Goal: Task Accomplishment & Management: Manage account settings

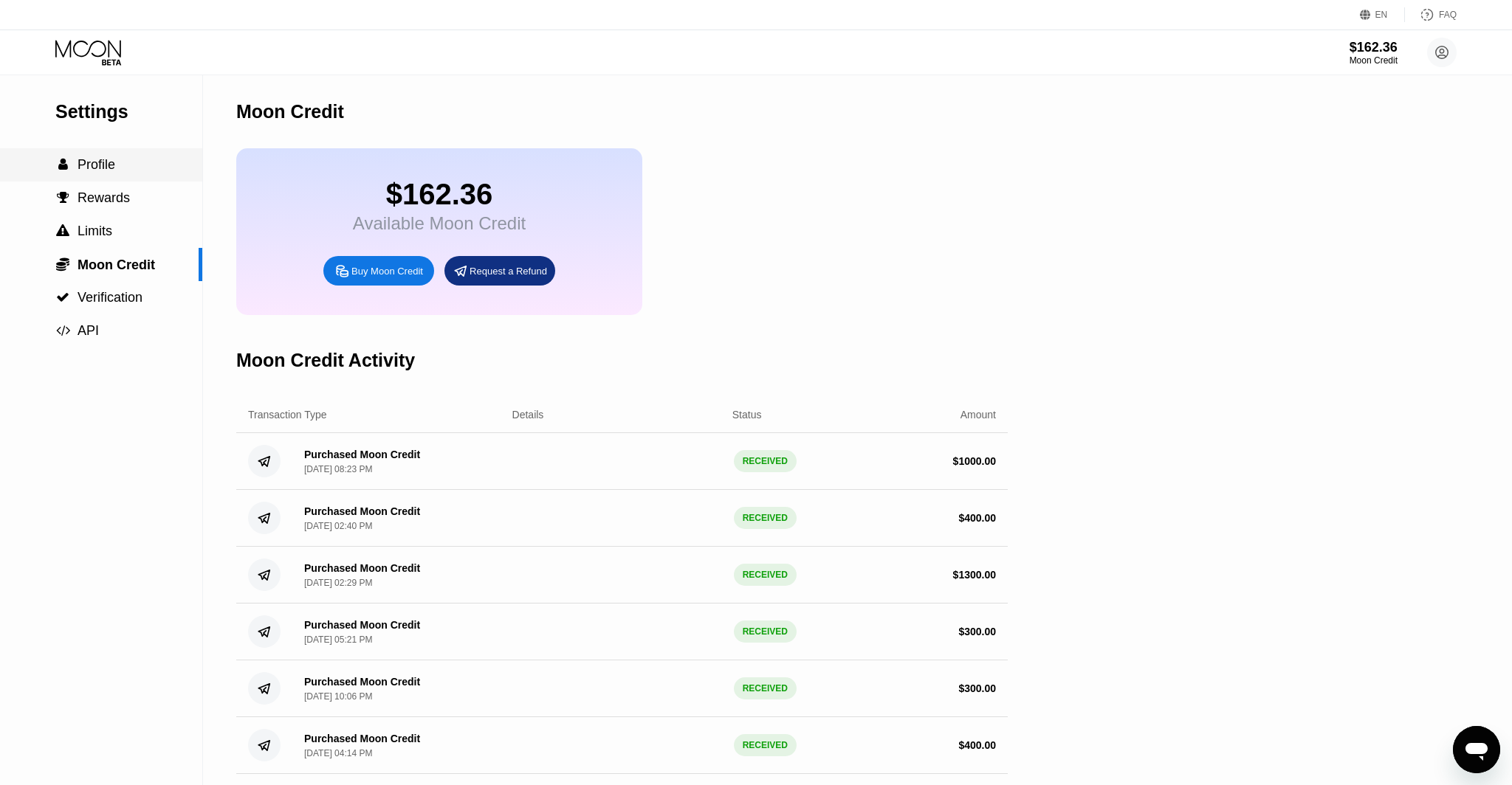
click at [107, 169] on span "Profile" at bounding box center [96, 165] width 38 height 15
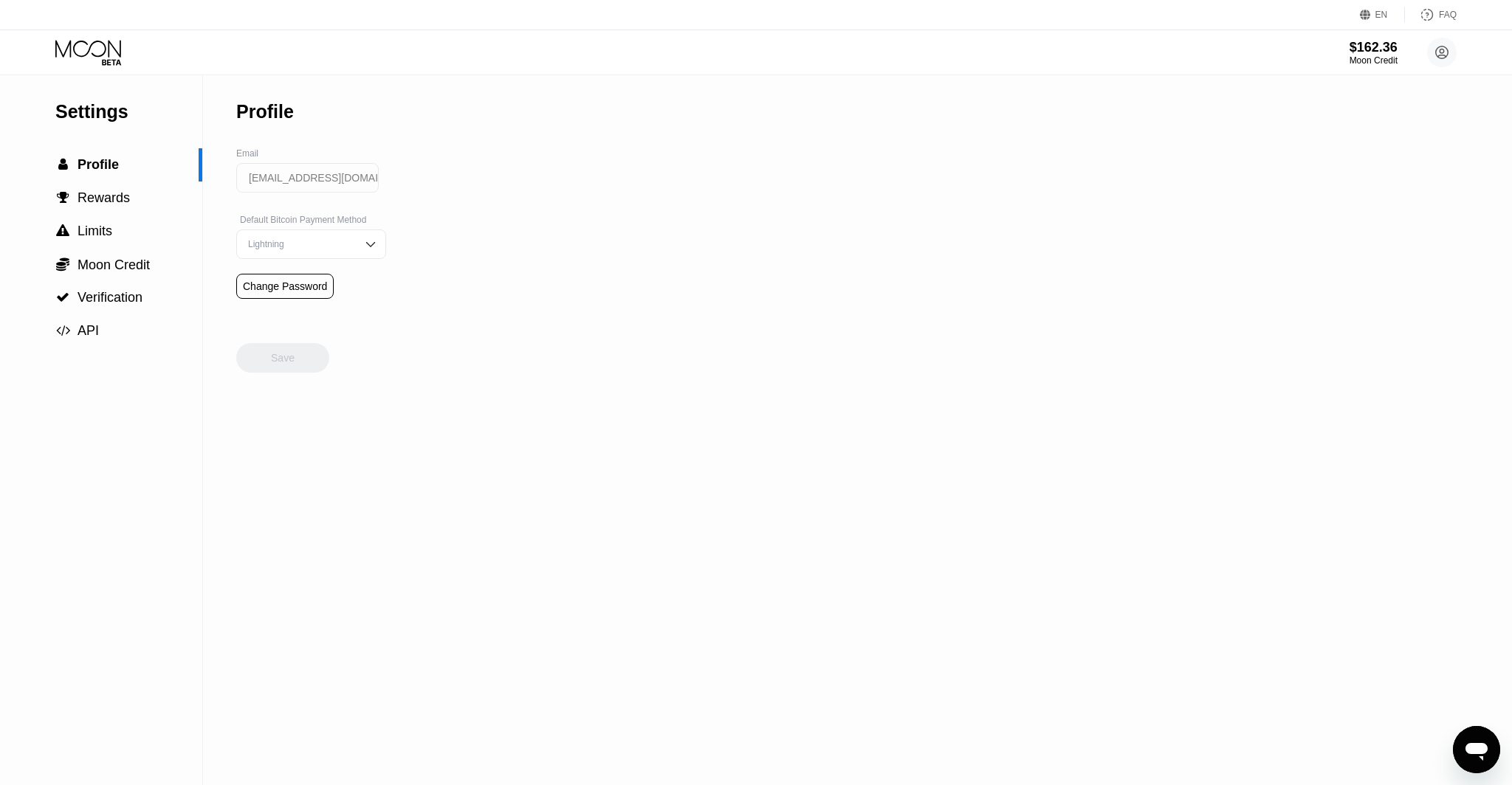
drag, startPoint x: 94, startPoint y: 31, endPoint x: 94, endPoint y: 47, distance: 16.0
click at [94, 33] on div "$162.36 Moon Credit ceo@dithailand.com  Home Settings Support Careers About Us…" at bounding box center [756, 52] width 1512 height 45
click at [94, 47] on icon at bounding box center [89, 52] width 69 height 26
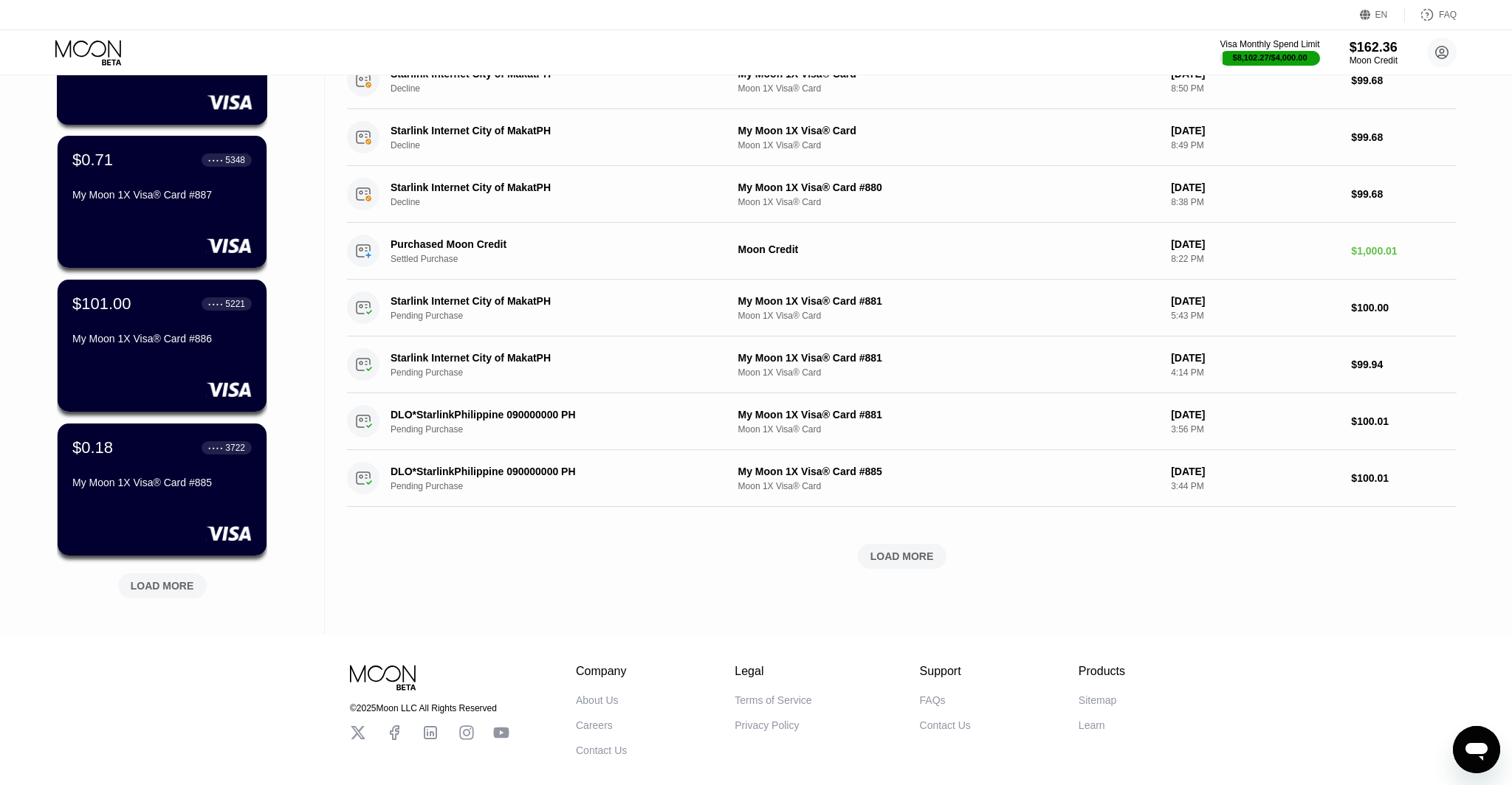
scroll to position [345, 0]
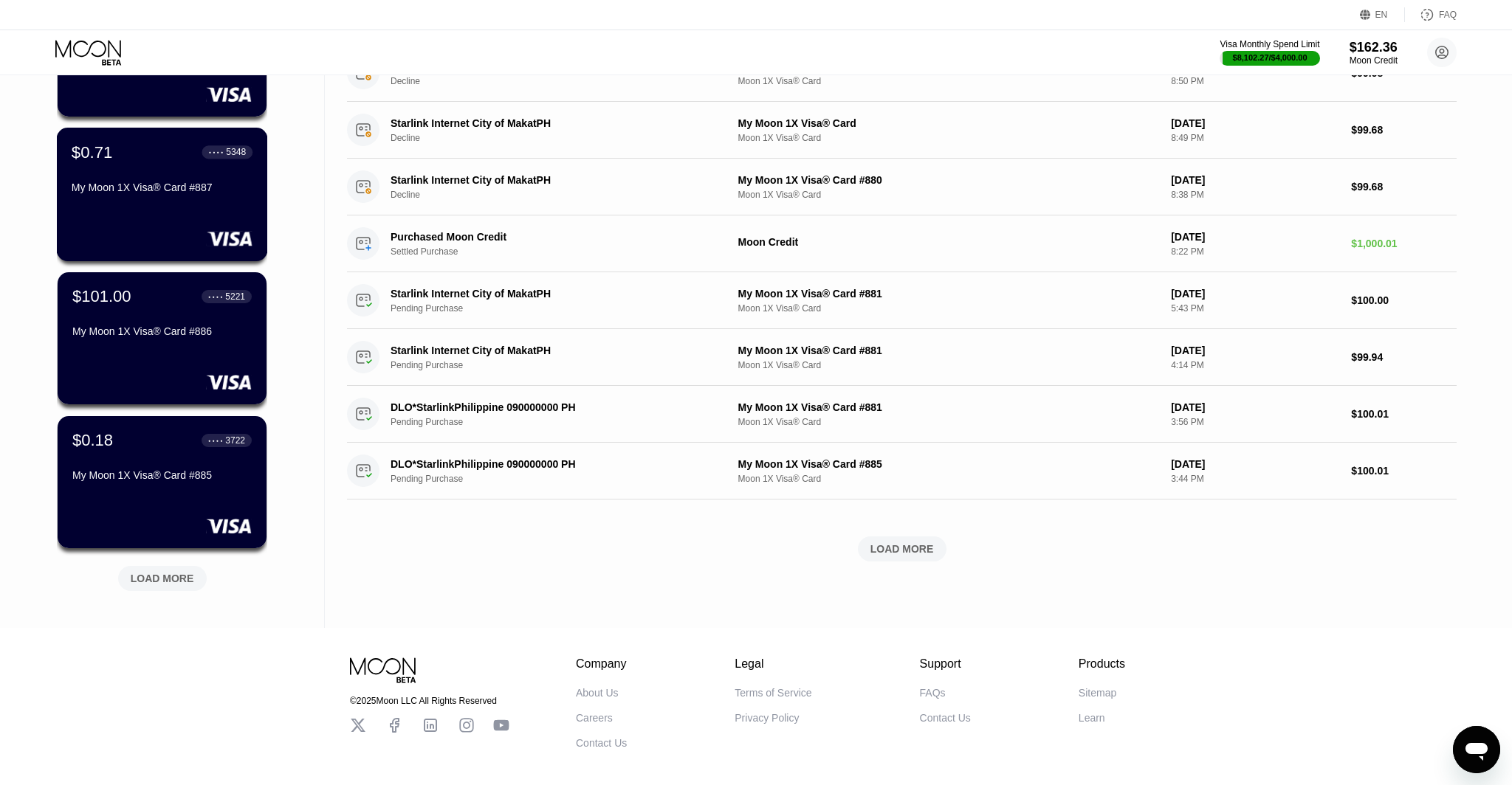
click at [153, 192] on div "My Moon 1X Visa® Card #887" at bounding box center [162, 187] width 181 height 11
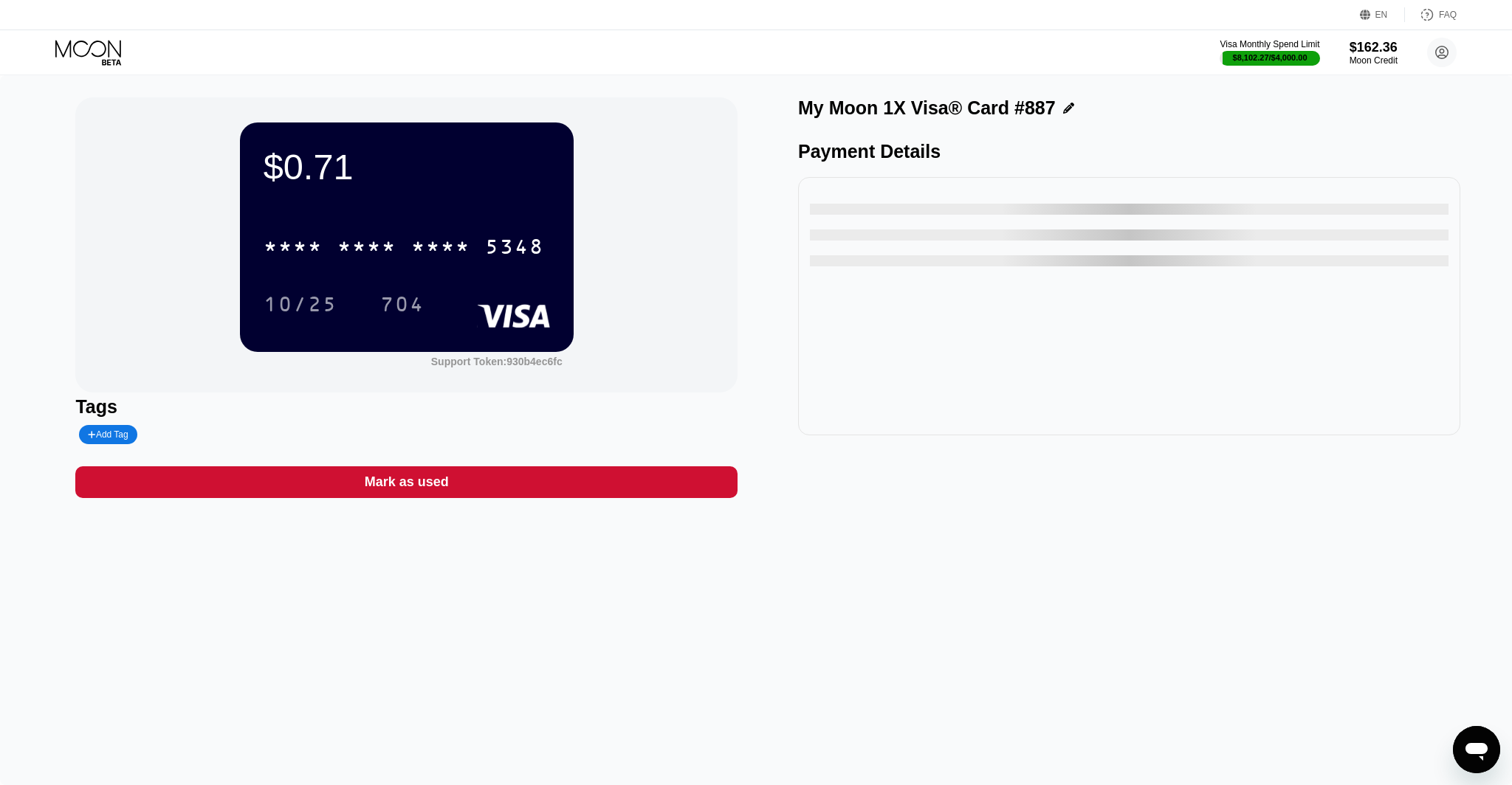
click at [667, 471] on div "Mark as used" at bounding box center [406, 481] width 662 height 31
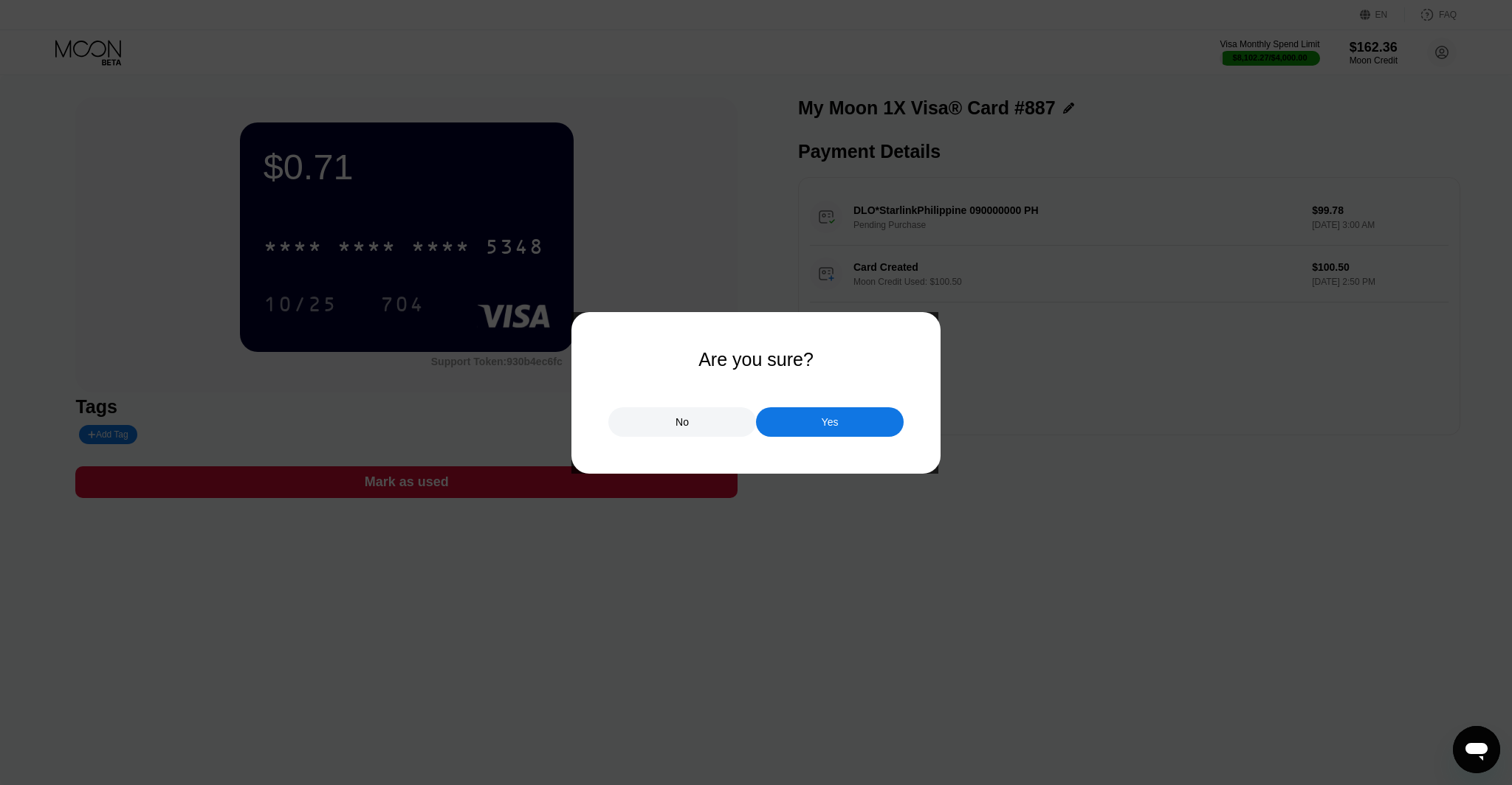
click at [860, 406] on div "No Yes" at bounding box center [756, 415] width 295 height 45
click at [860, 411] on div "Yes" at bounding box center [829, 422] width 147 height 29
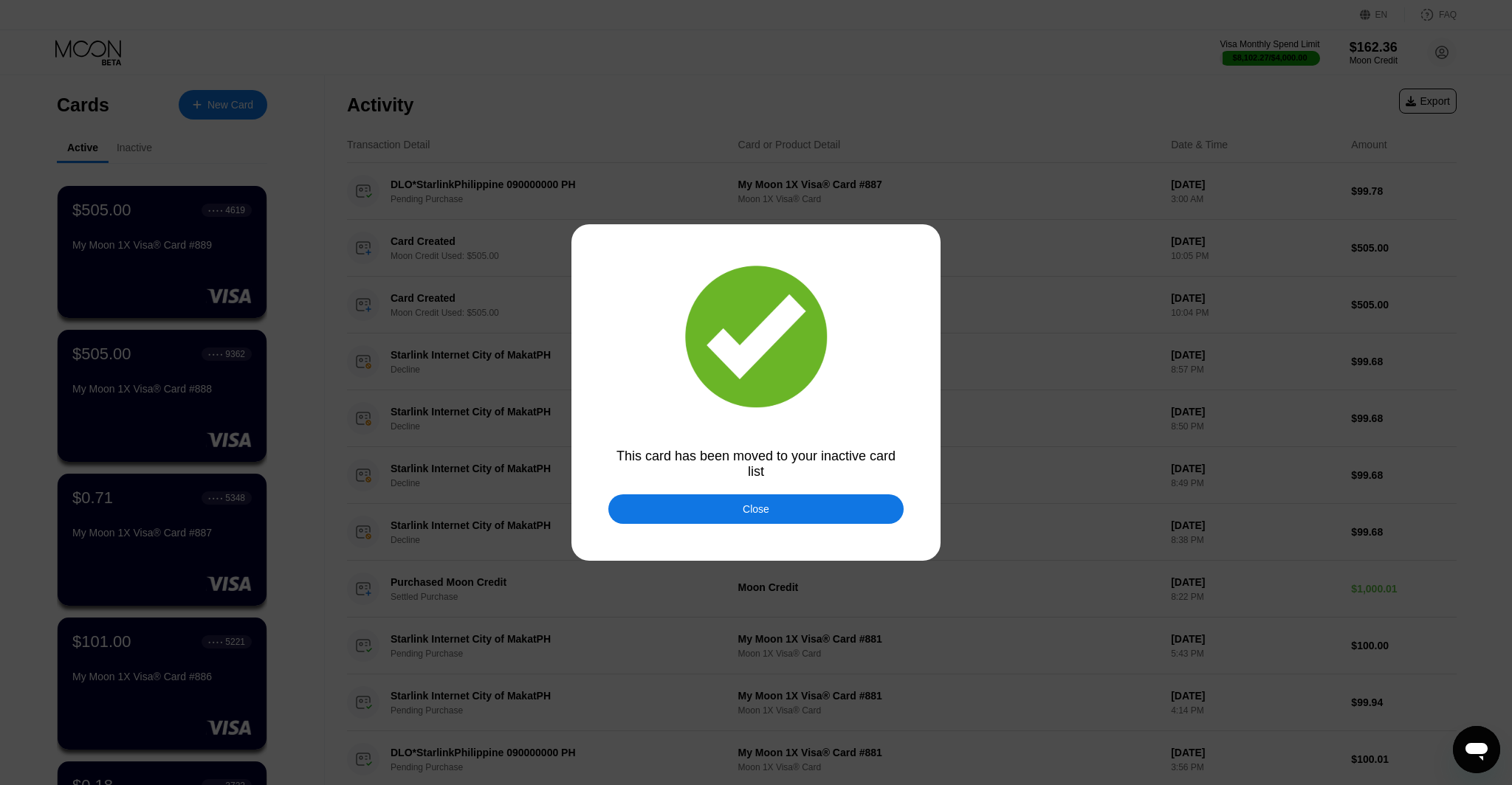
drag, startPoint x: 811, startPoint y: 506, endPoint x: 754, endPoint y: 442, distance: 85.7
click at [811, 506] on div "Close" at bounding box center [756, 509] width 295 height 29
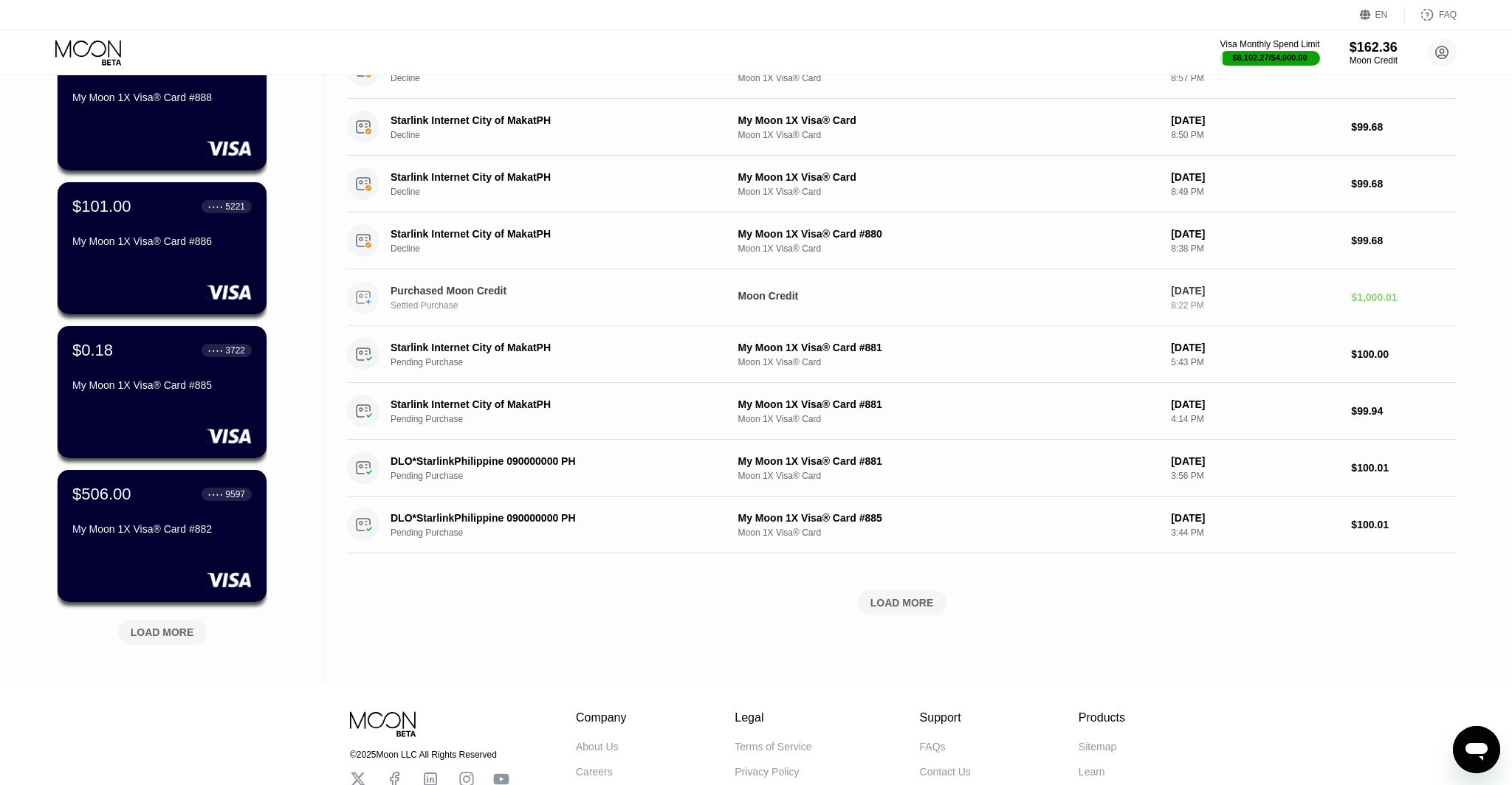
scroll to position [300, 0]
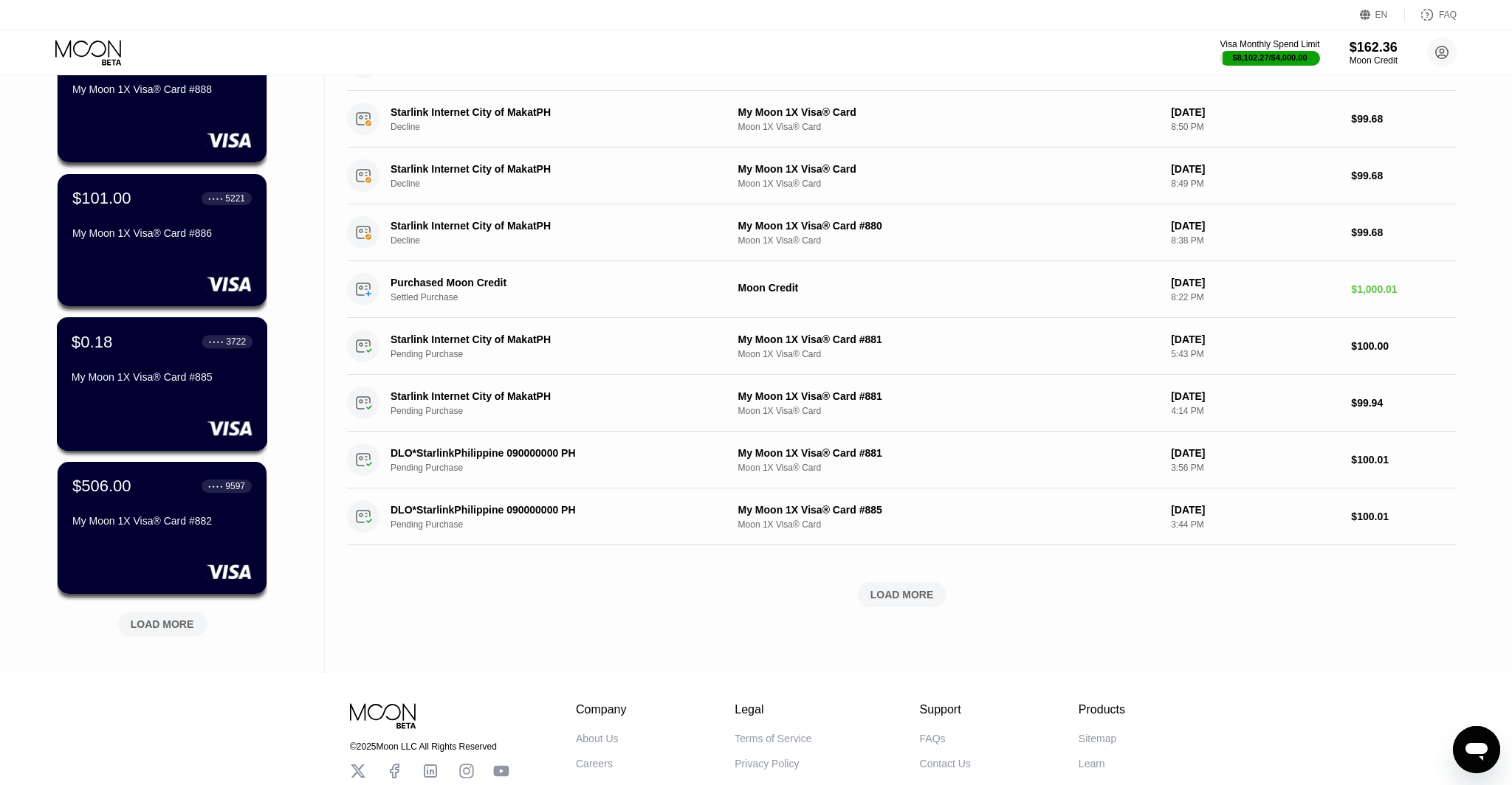
click at [198, 380] on div "My Moon 1X Visa® Card #885" at bounding box center [162, 377] width 181 height 11
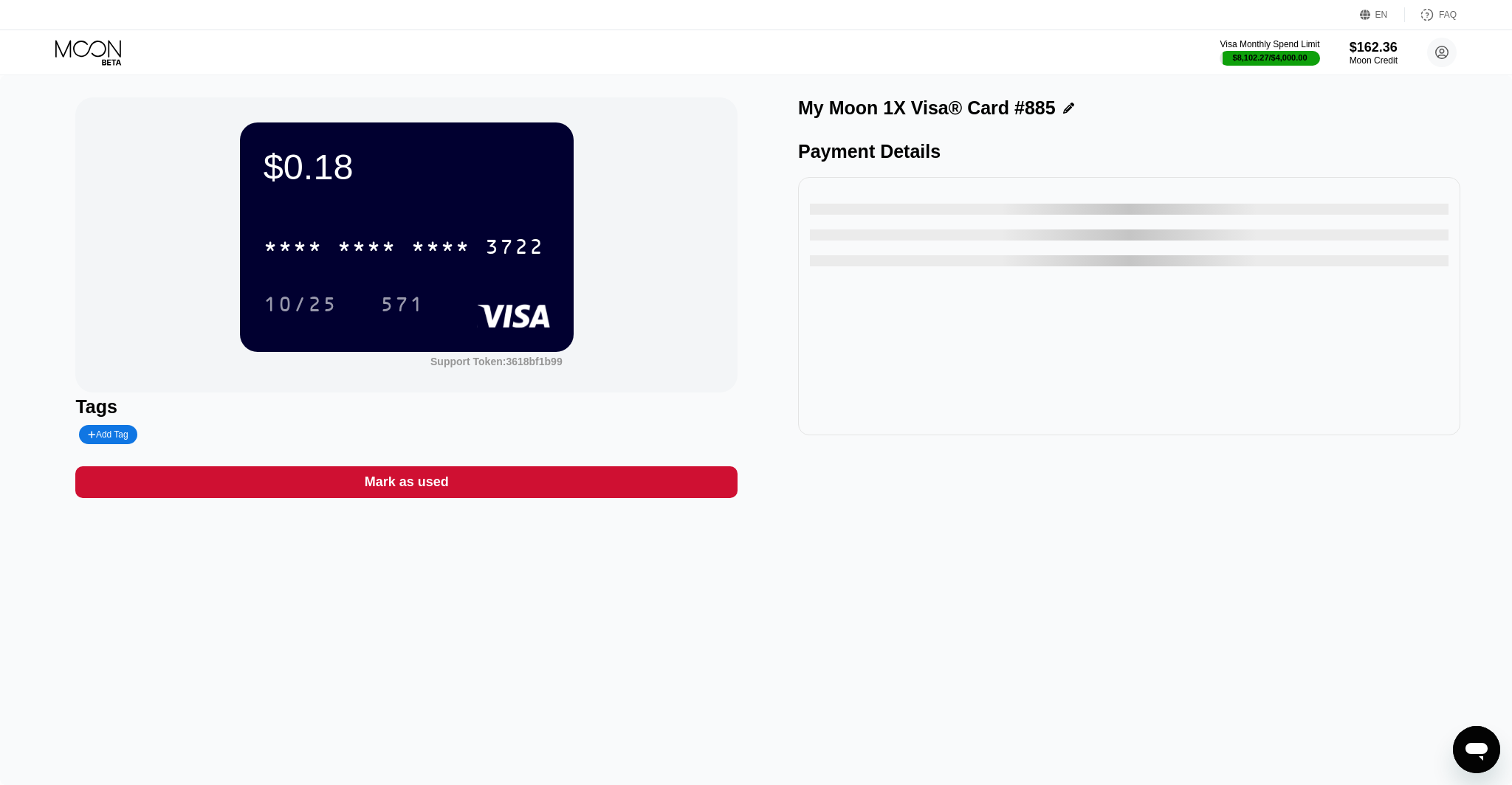
click at [631, 479] on div "Mark as used" at bounding box center [406, 481] width 662 height 31
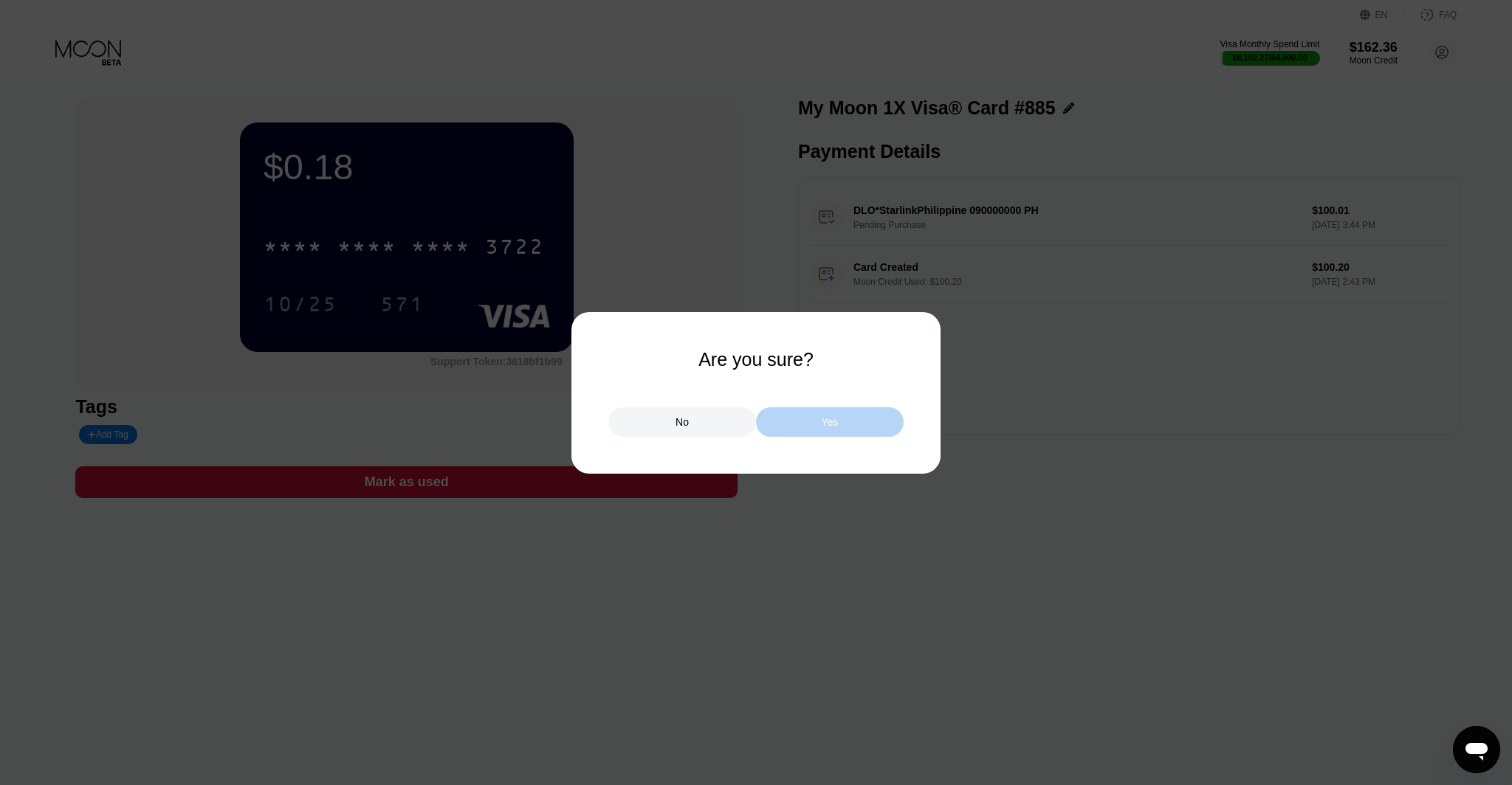
click at [824, 425] on div "Yes" at bounding box center [830, 422] width 17 height 13
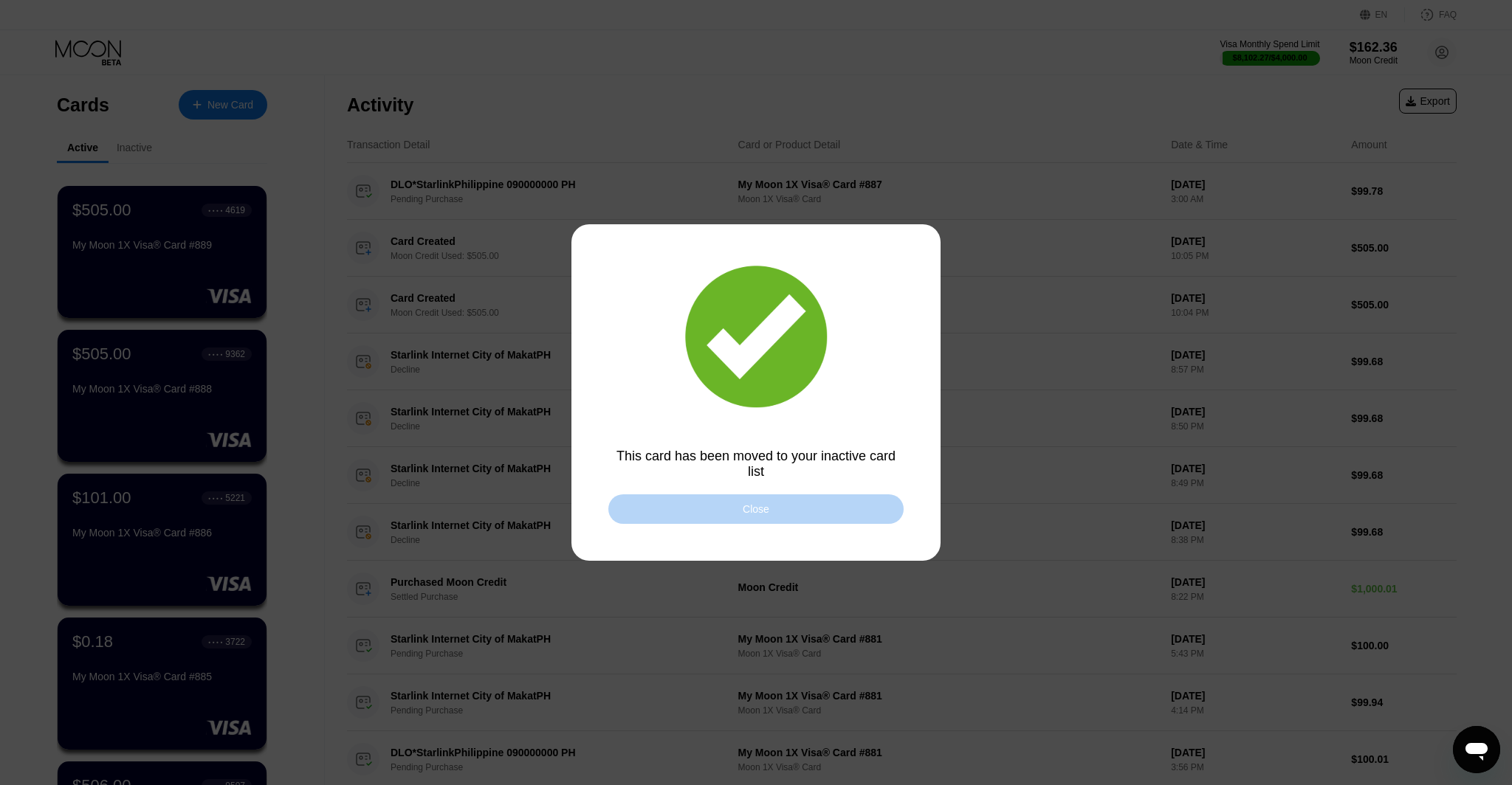
click at [738, 500] on div "Close" at bounding box center [756, 509] width 295 height 29
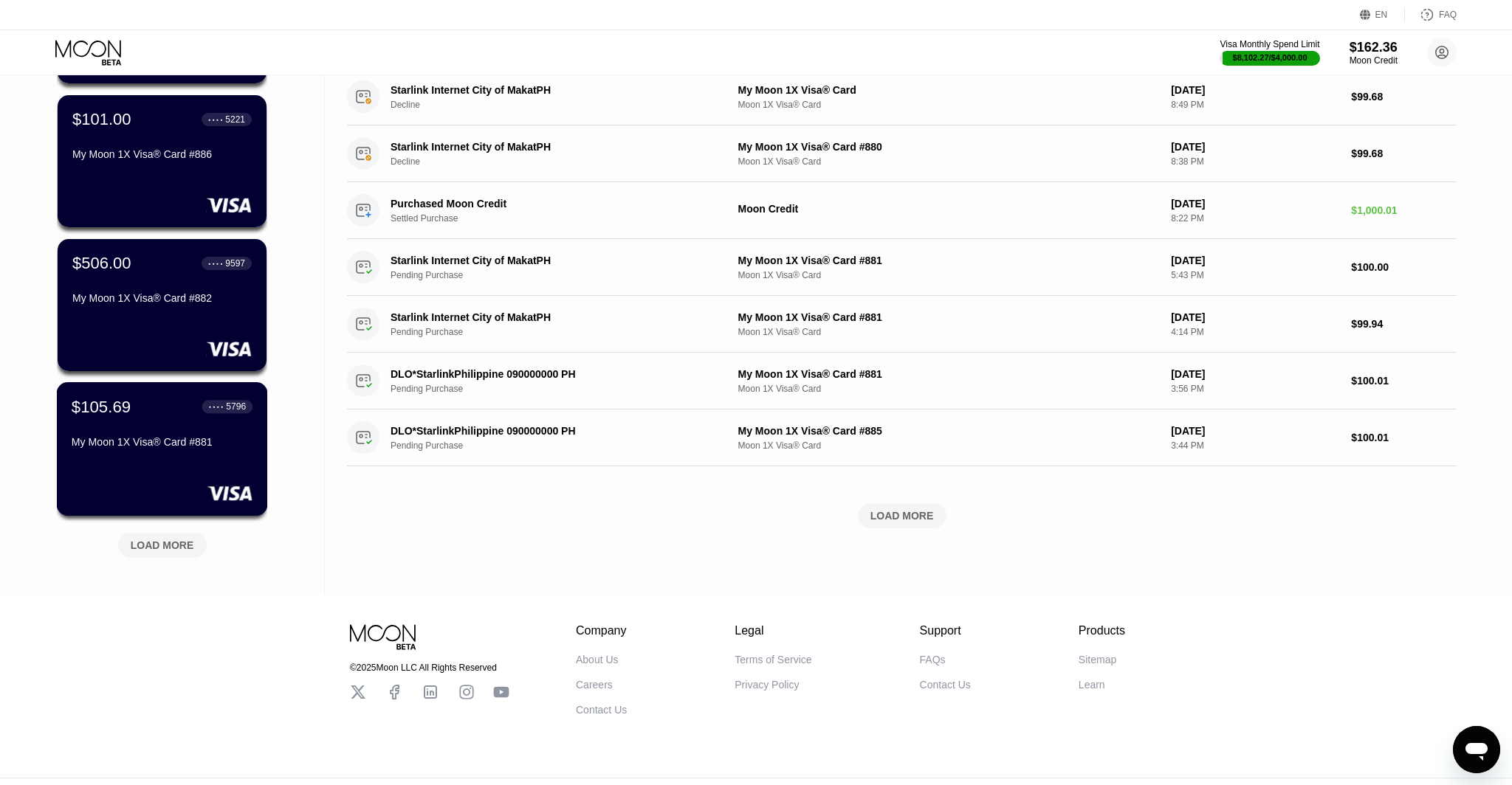
scroll to position [406, 0]
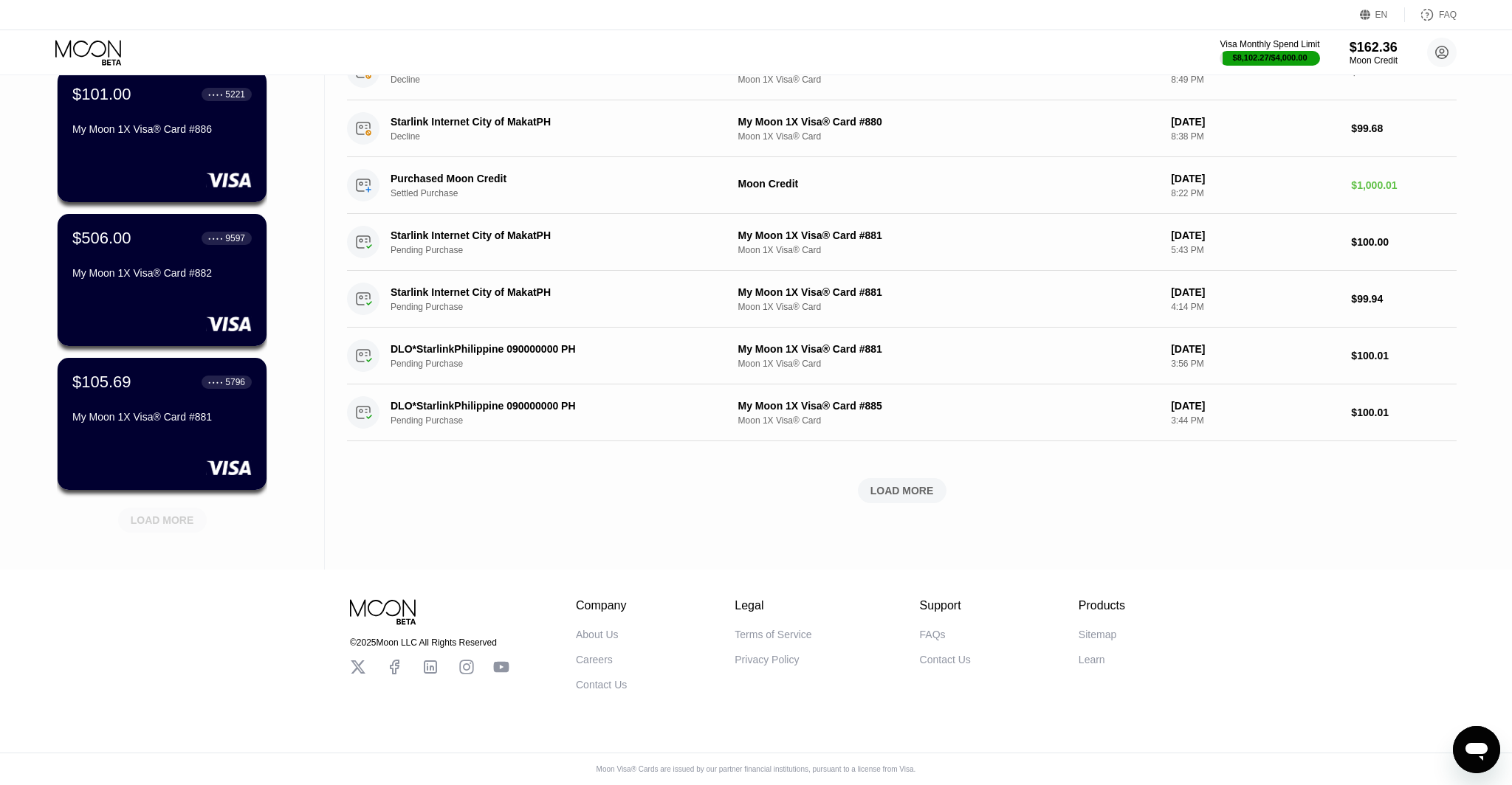
drag, startPoint x: 176, startPoint y: 521, endPoint x: 177, endPoint y: 514, distance: 7.1
click at [176, 521] on div "LOAD MORE" at bounding box center [162, 520] width 64 height 13
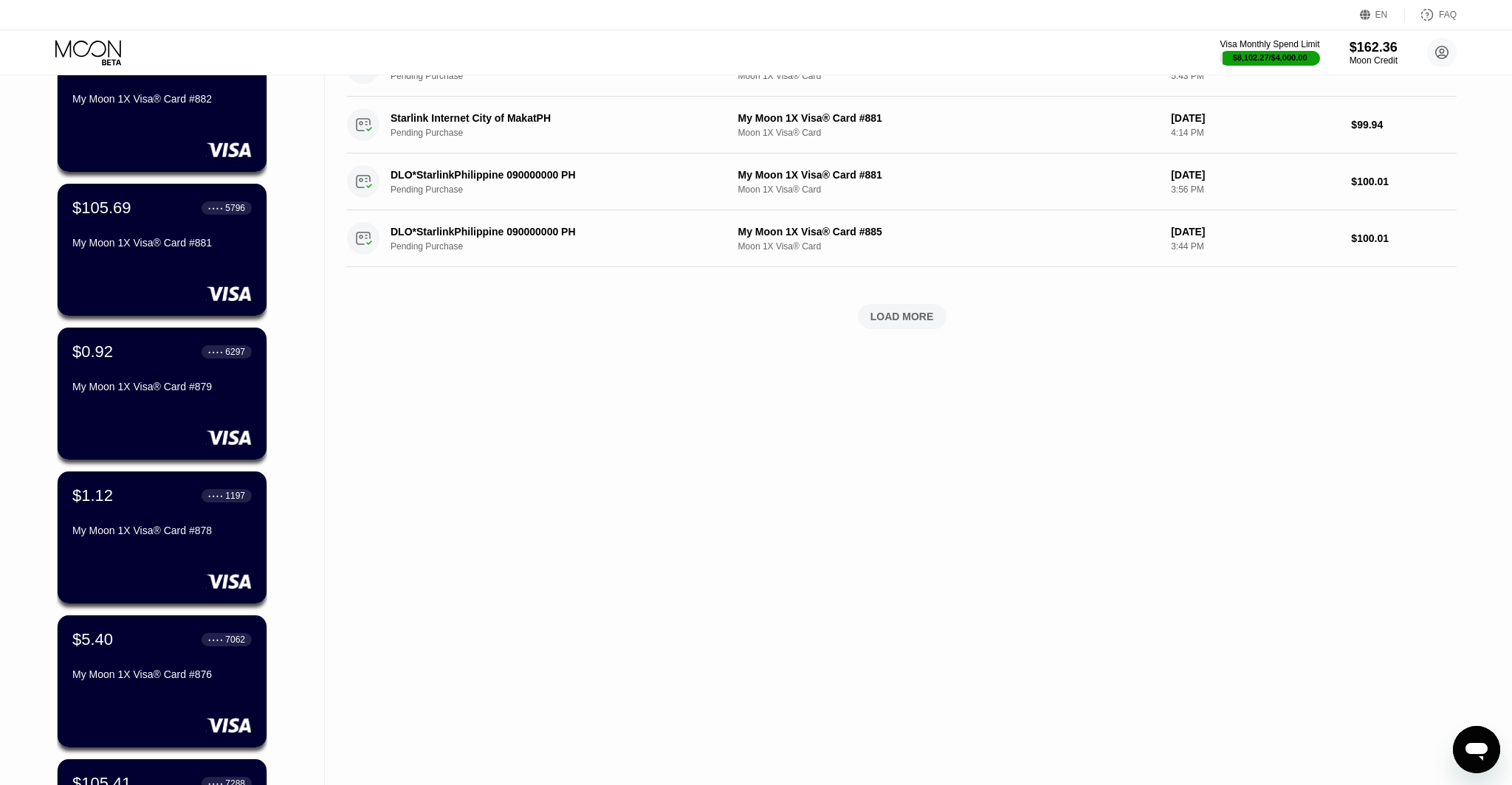
scroll to position [630, 0]
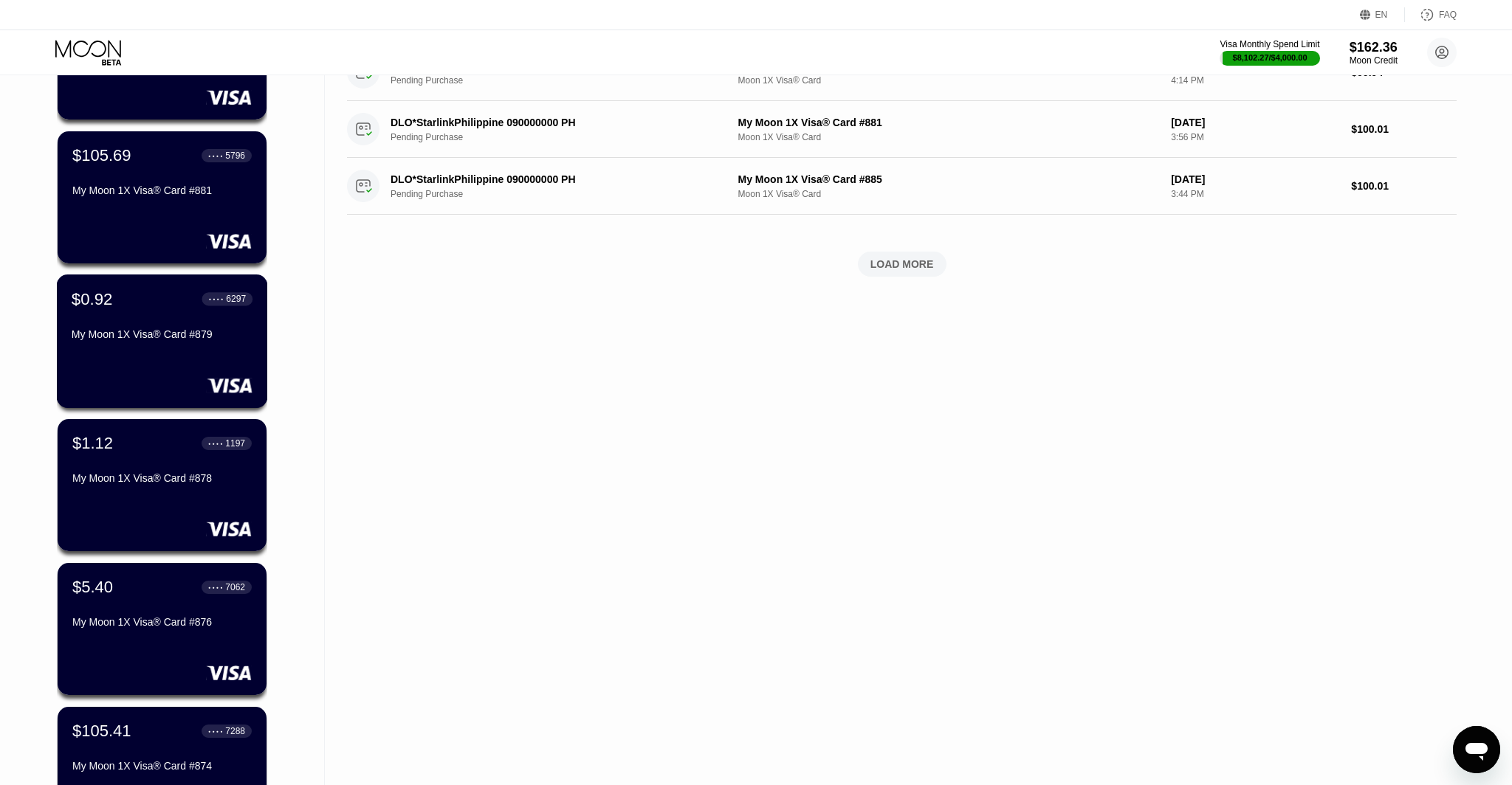
click at [193, 352] on div "$0.92 ● ● ● ● 6297 My Moon 1X Visa® Card #879" at bounding box center [163, 342] width 211 height 133
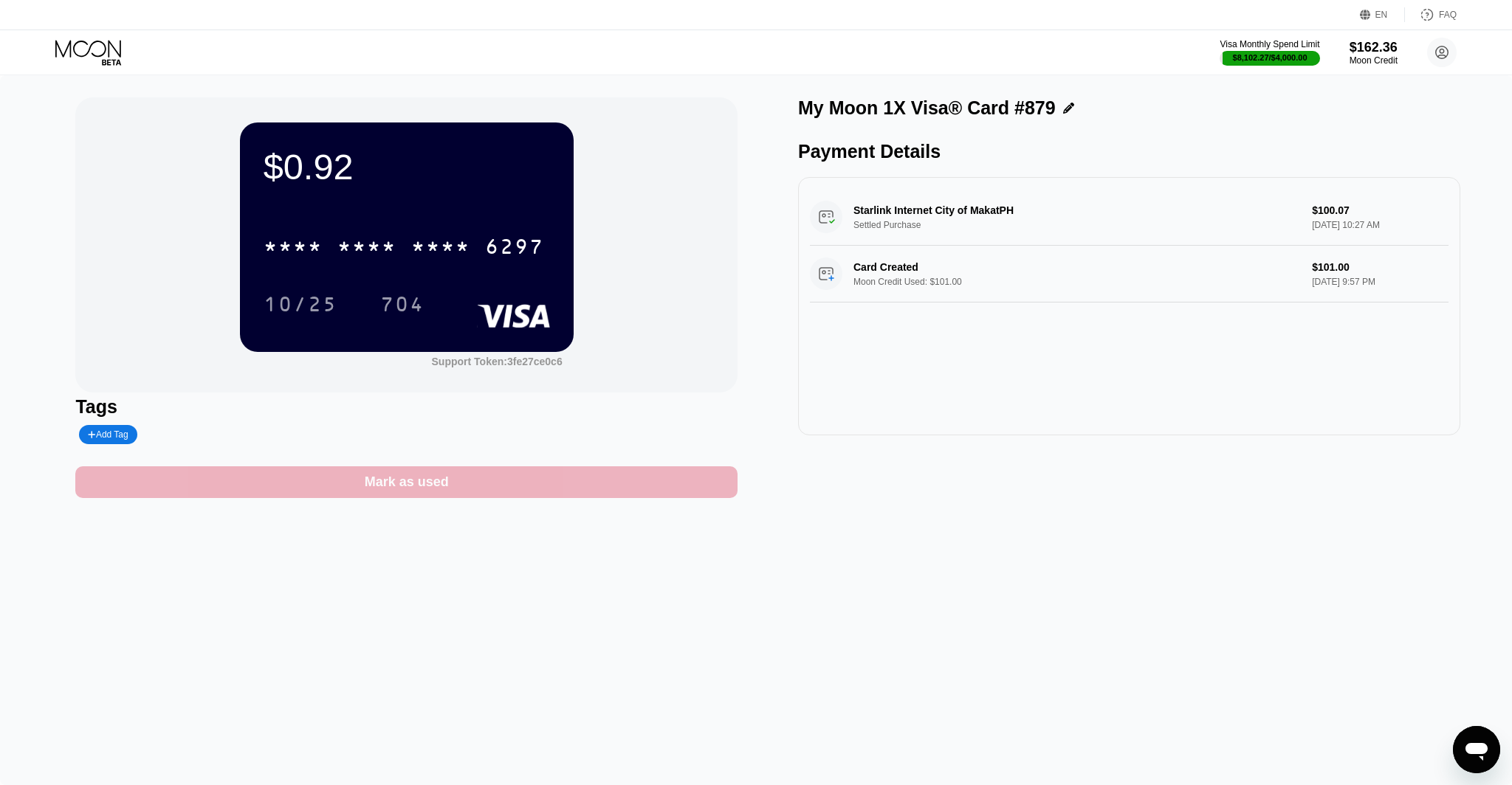
click at [446, 483] on div "Mark as used" at bounding box center [406, 482] width 84 height 17
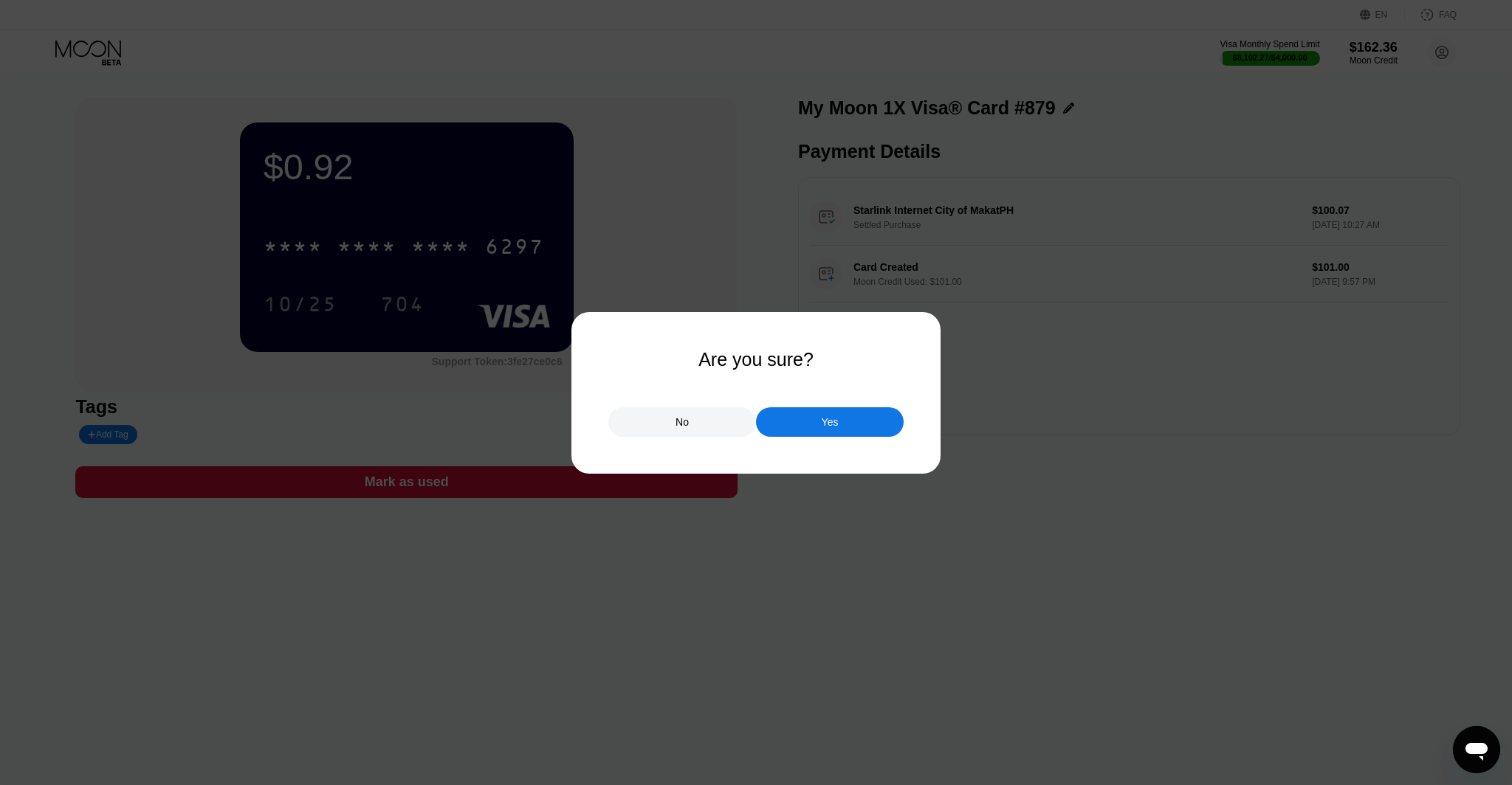
click at [783, 433] on div "Yes" at bounding box center [829, 422] width 147 height 29
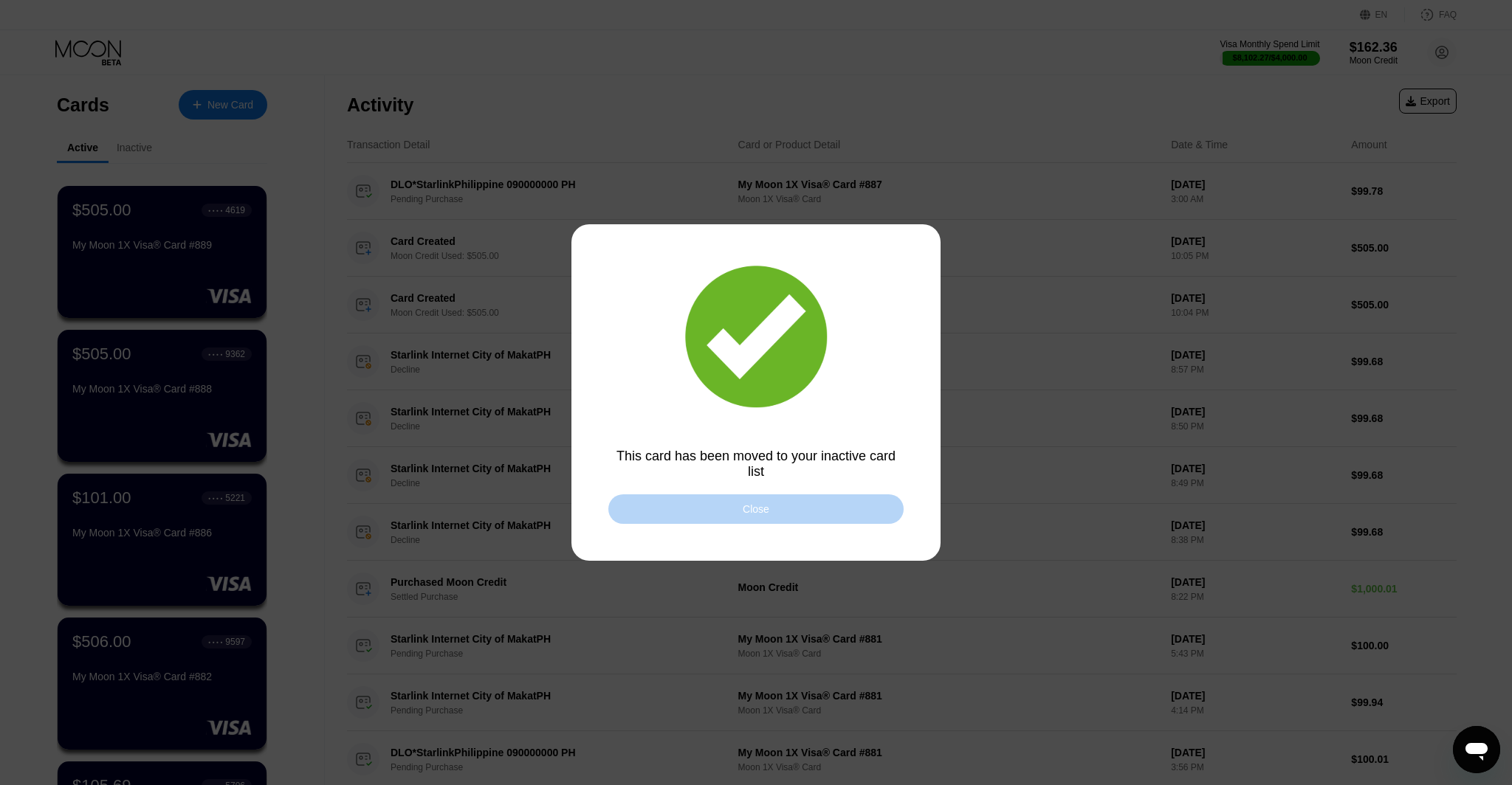
drag, startPoint x: 635, startPoint y: 507, endPoint x: 466, endPoint y: 495, distance: 169.4
click at [635, 507] on div "Close" at bounding box center [756, 509] width 295 height 29
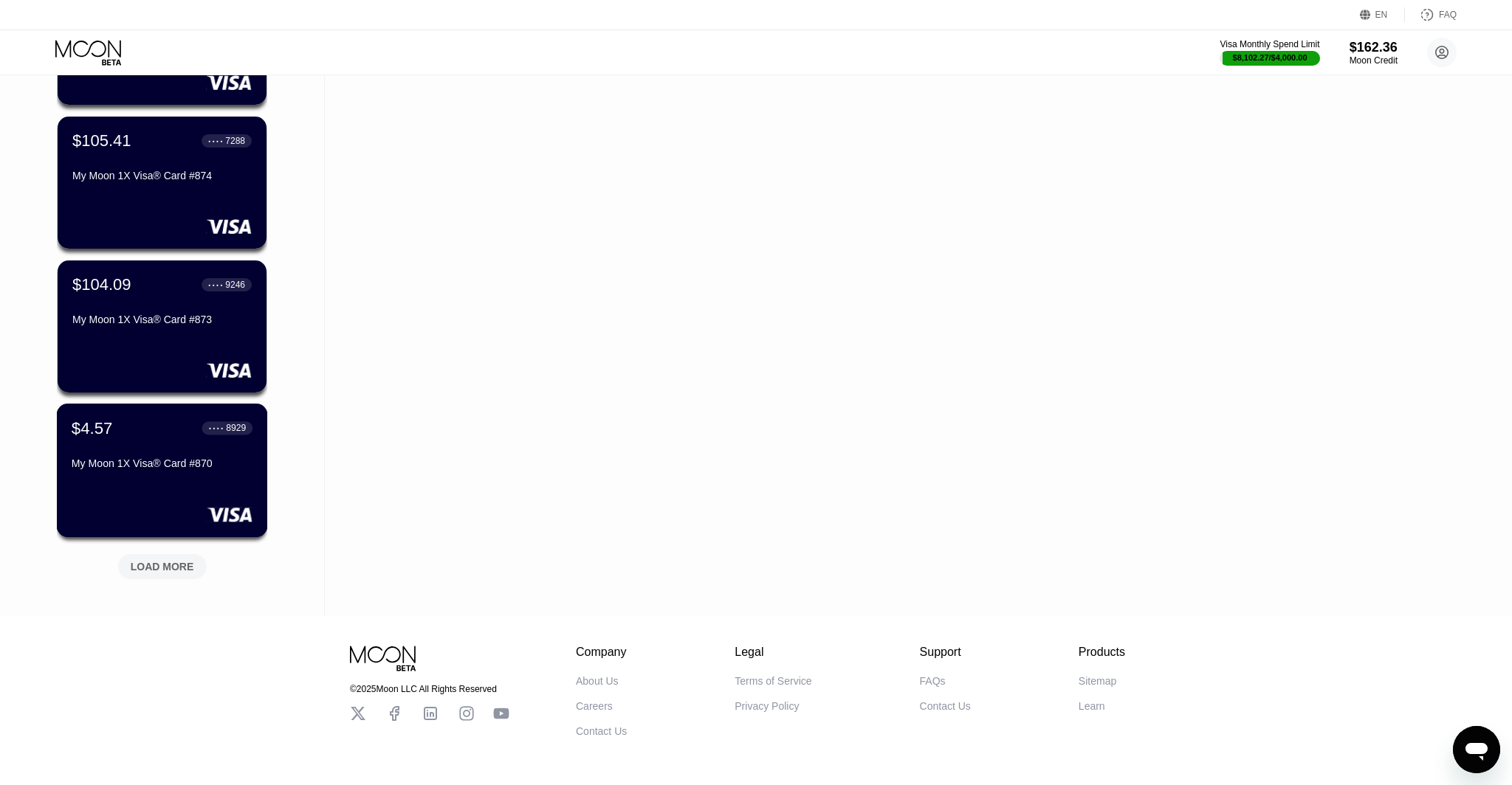
scroll to position [1101, 0]
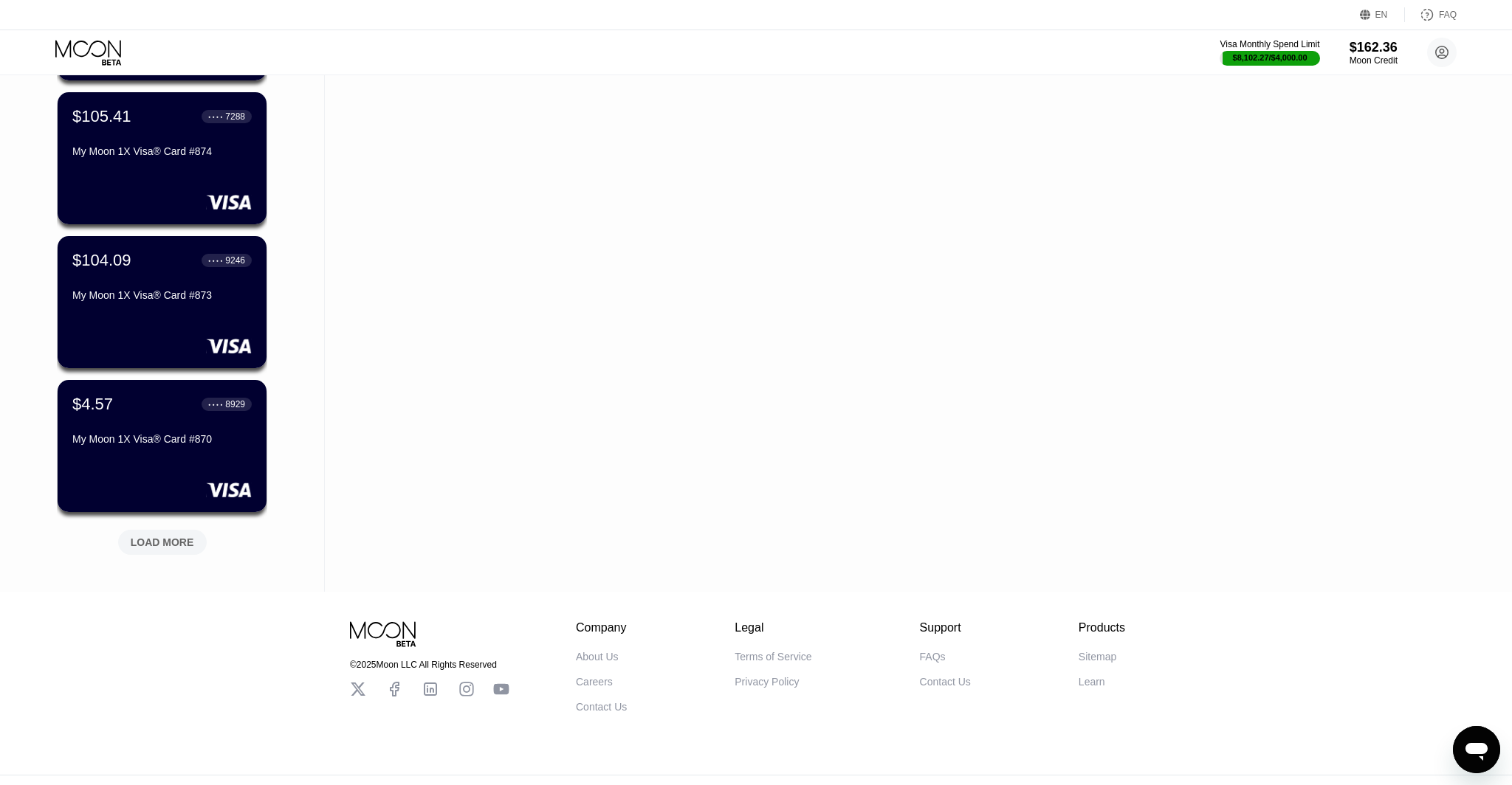
click at [191, 541] on div "LOAD MORE" at bounding box center [162, 542] width 64 height 13
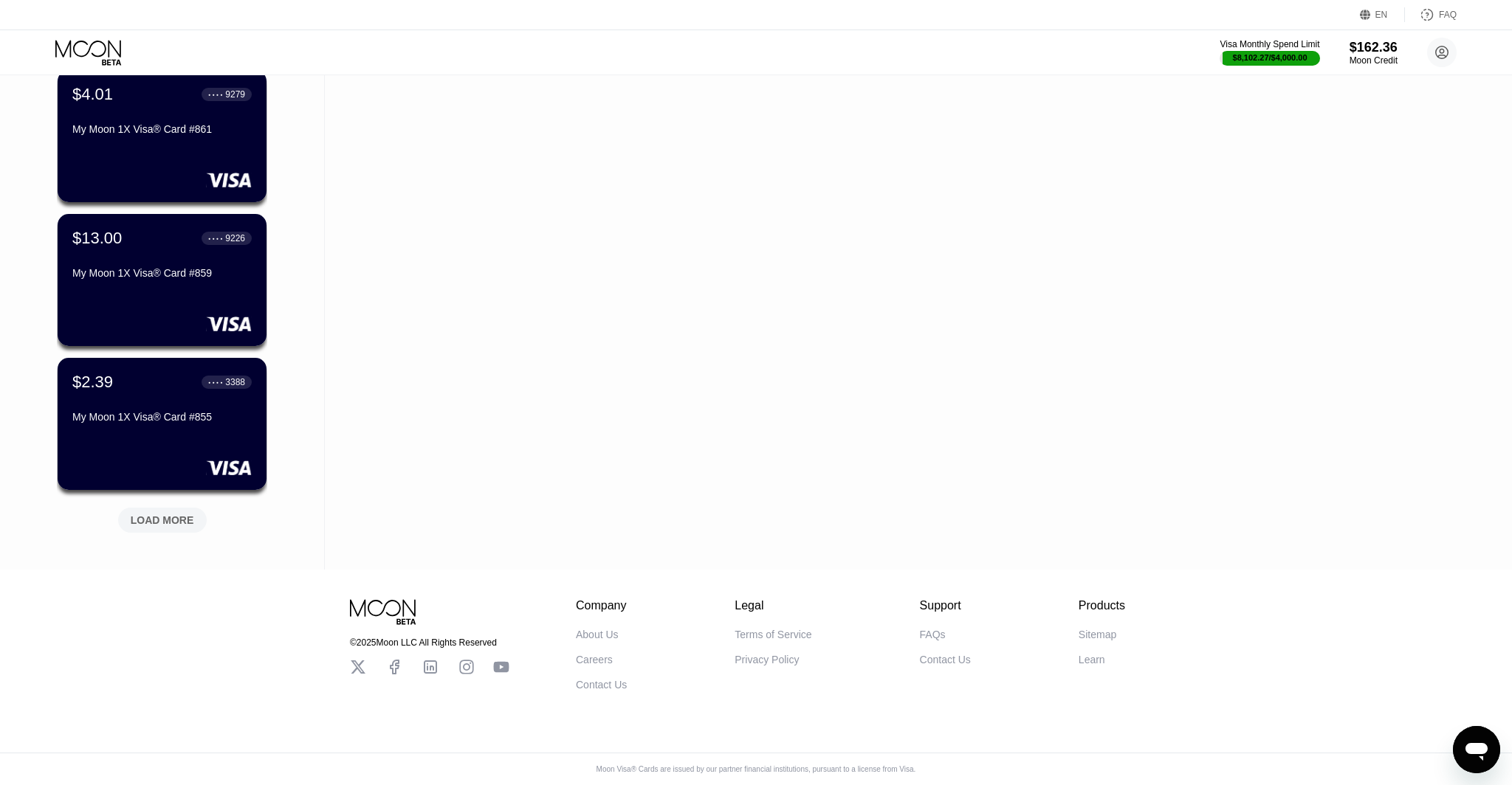
click at [192, 518] on div "LOAD MORE" at bounding box center [162, 520] width 64 height 13
click at [178, 517] on div "LOAD MORE" at bounding box center [162, 520] width 64 height 13
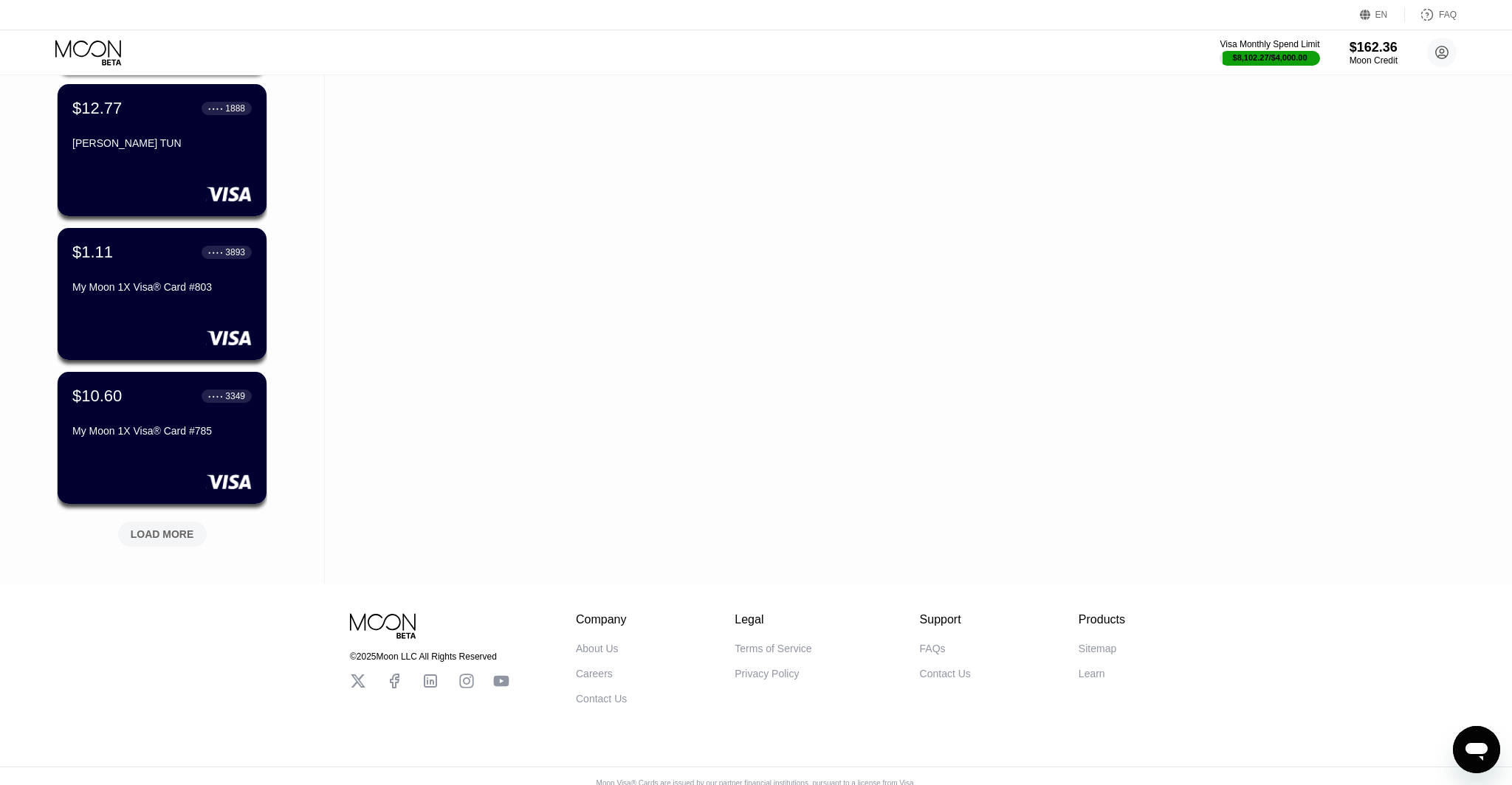
scroll to position [3285, 0]
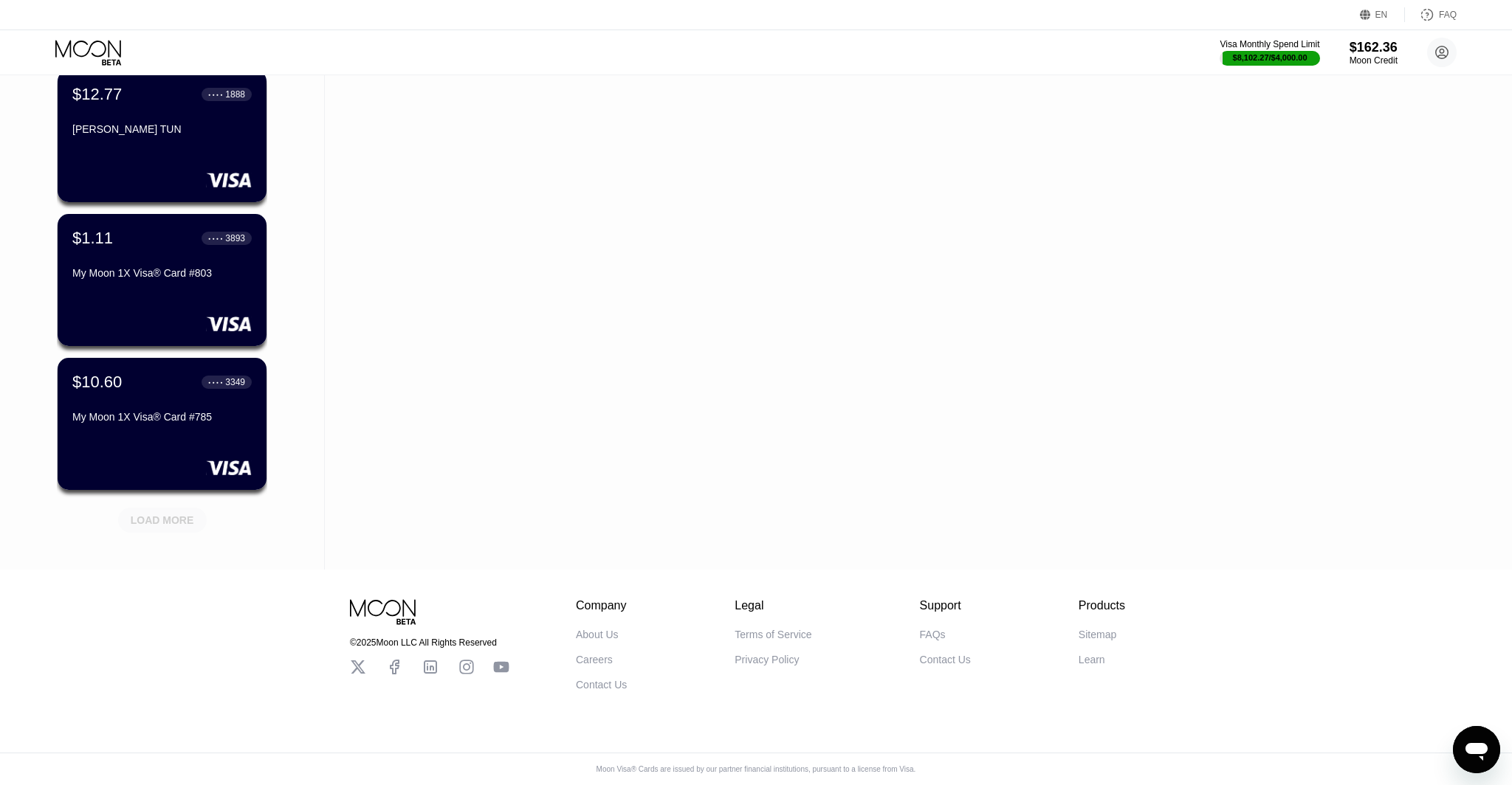
click at [178, 515] on div "LOAD MORE" at bounding box center [162, 520] width 64 height 13
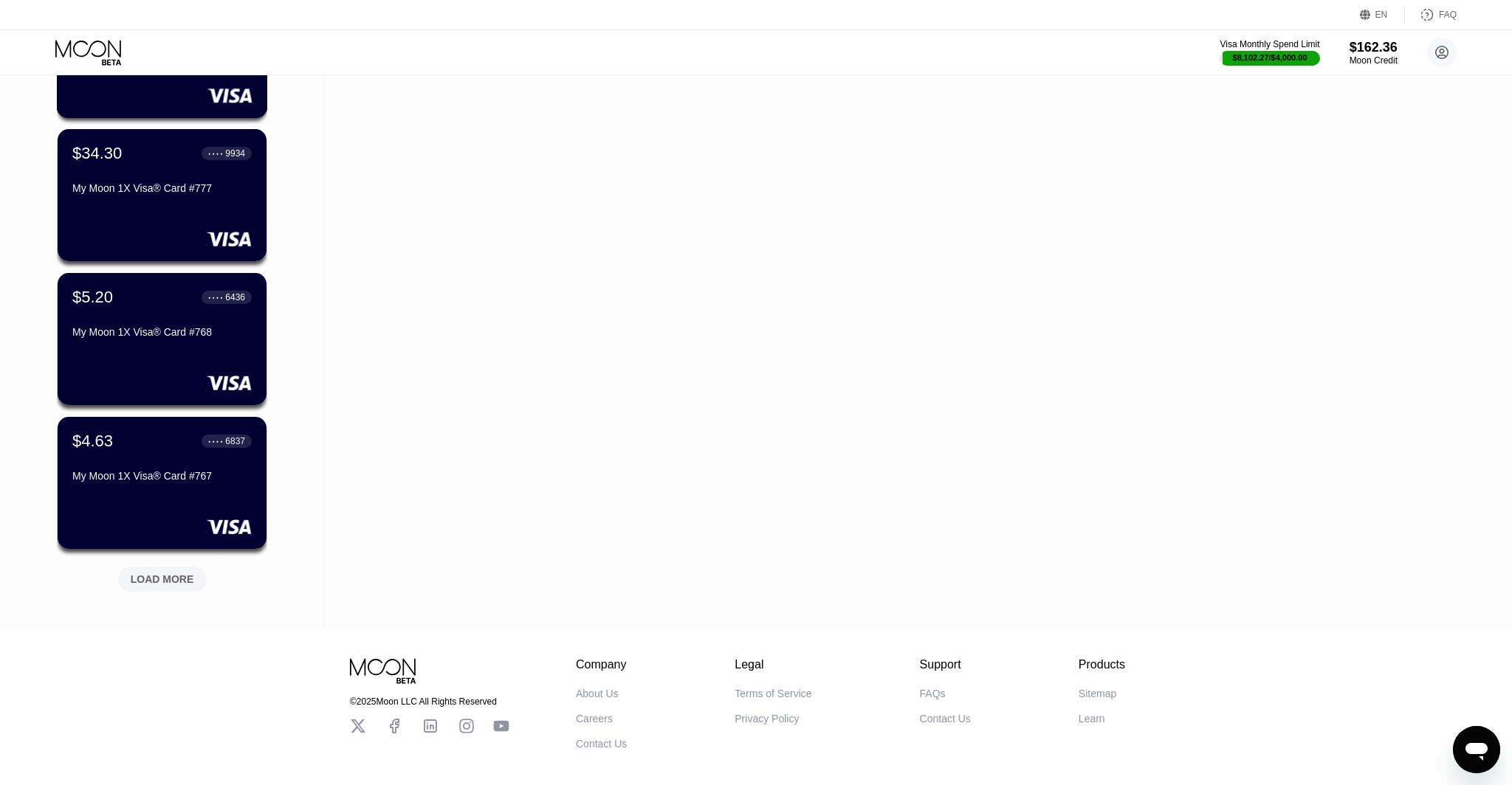
scroll to position [4004, 0]
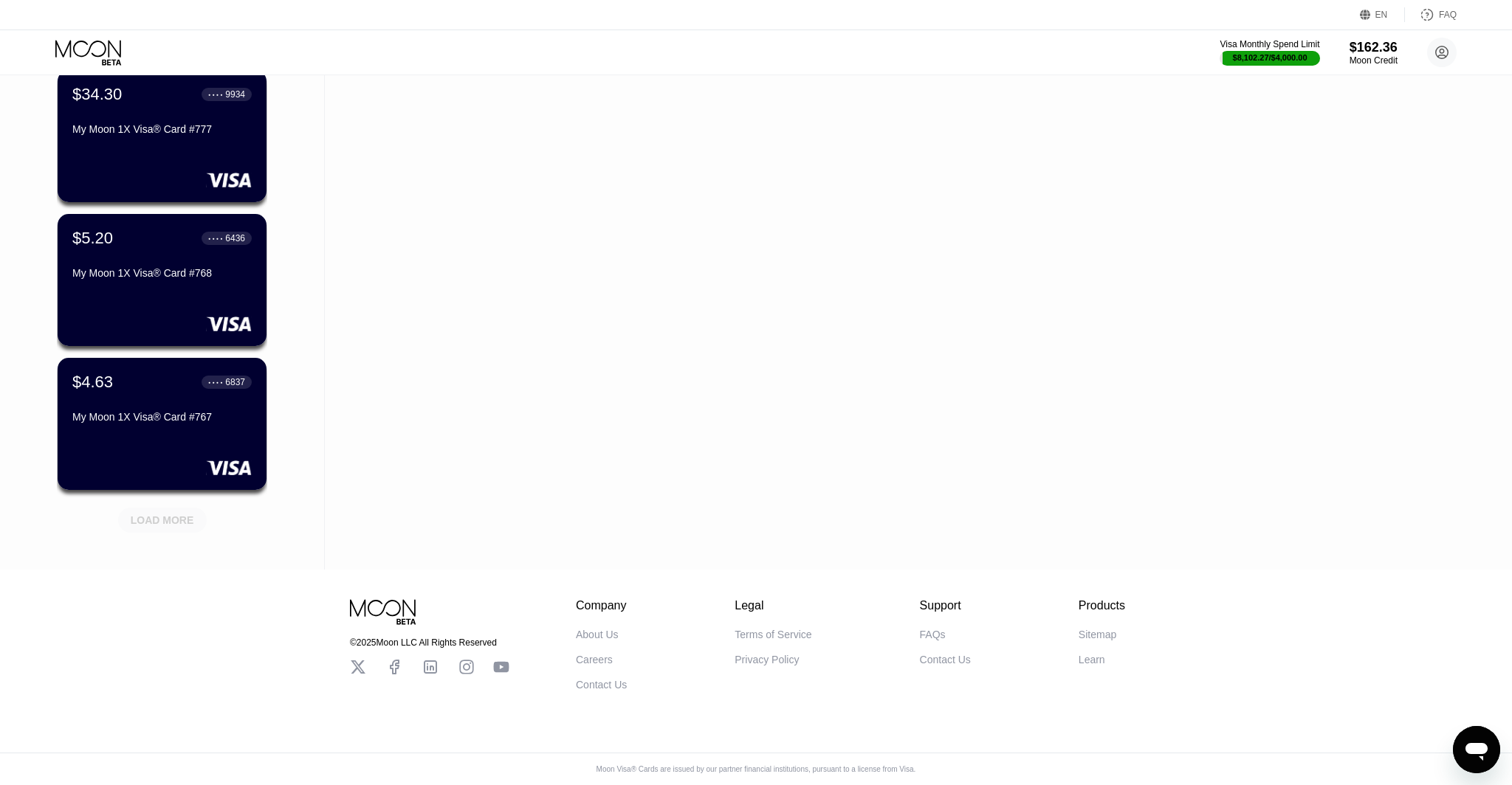
click at [188, 514] on div "LOAD MORE" at bounding box center [162, 520] width 64 height 13
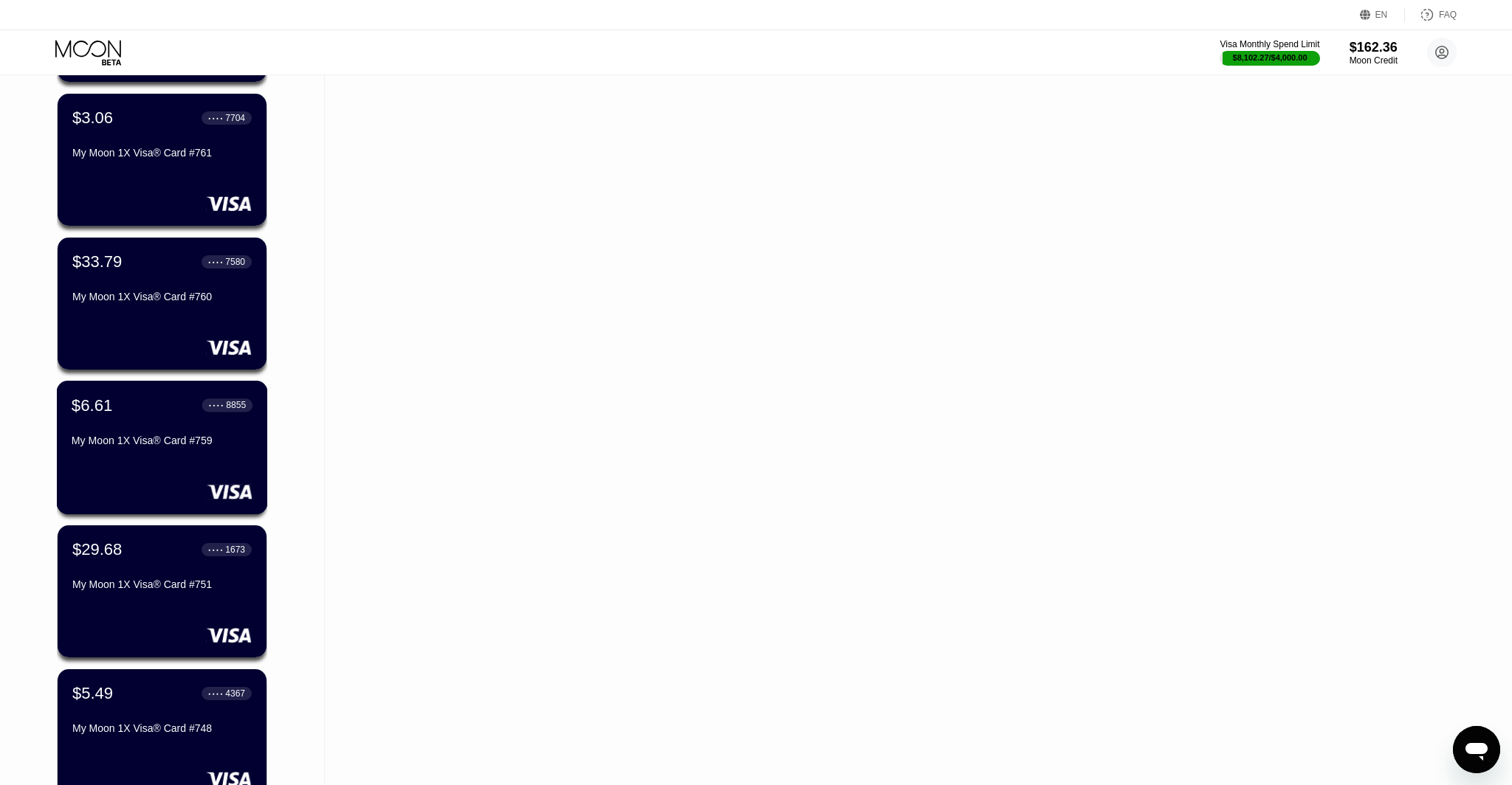
scroll to position [4723, 0]
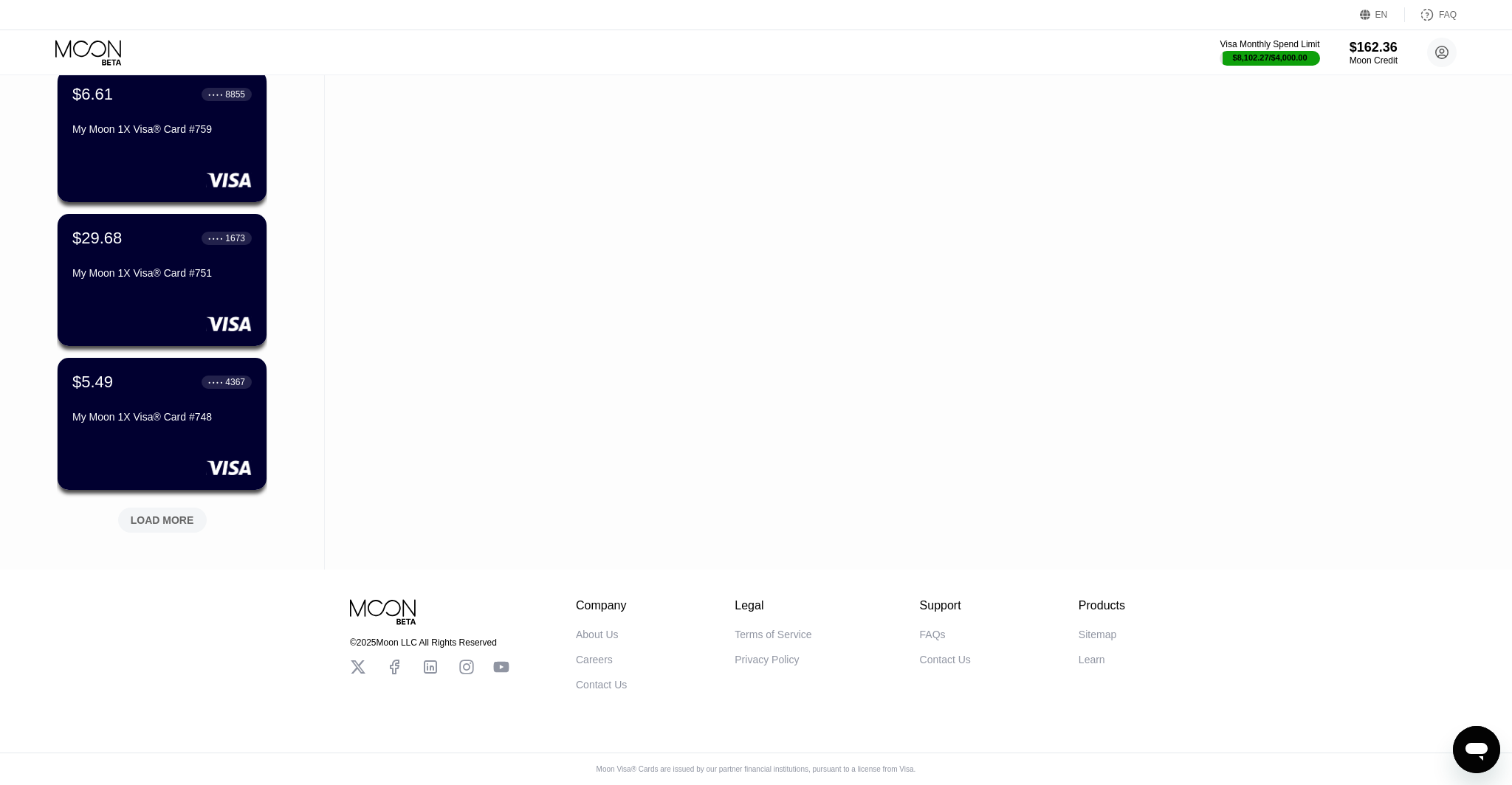
click at [181, 519] on div "LOAD MORE" at bounding box center [162, 520] width 64 height 13
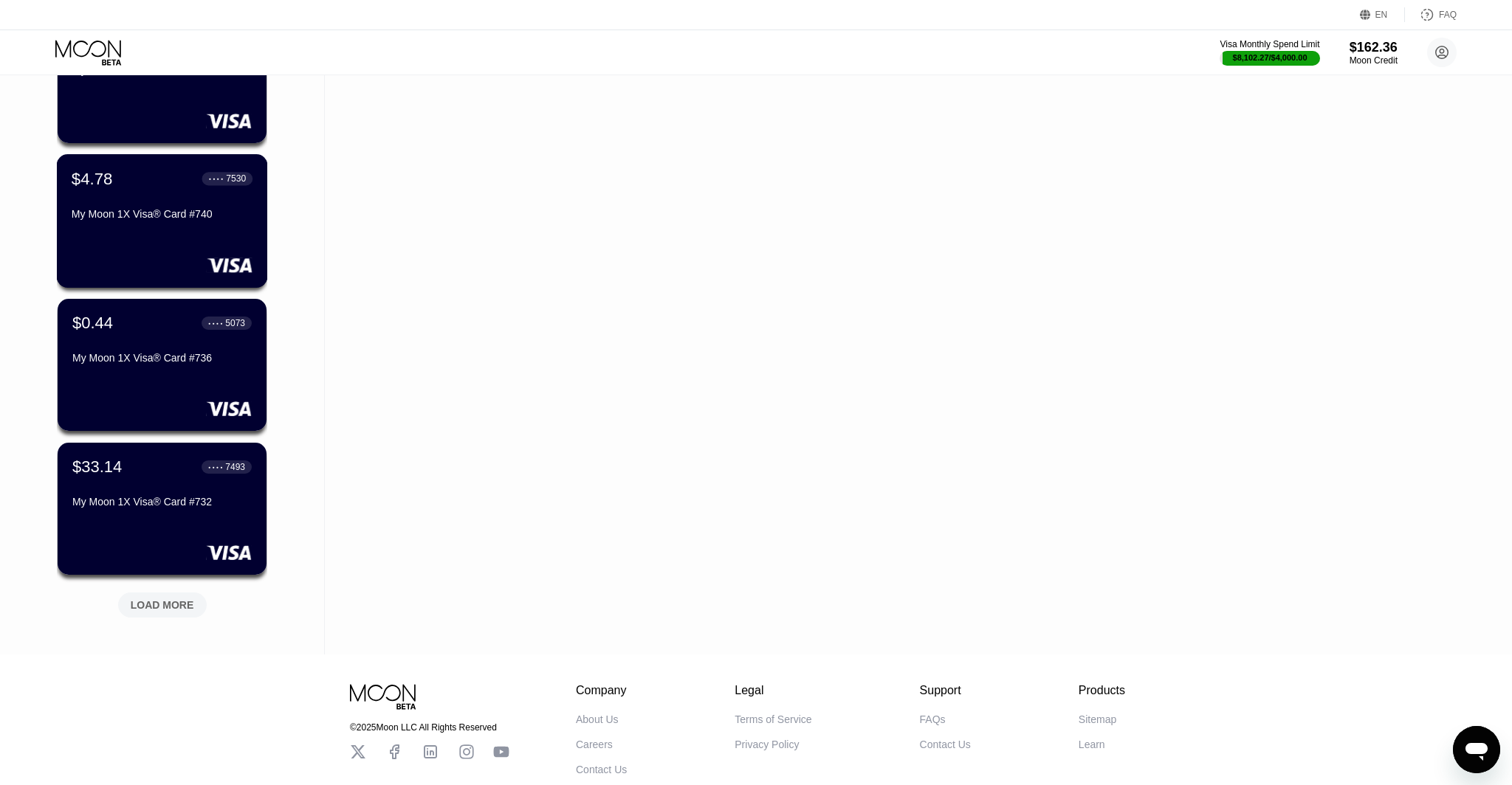
scroll to position [5444, 0]
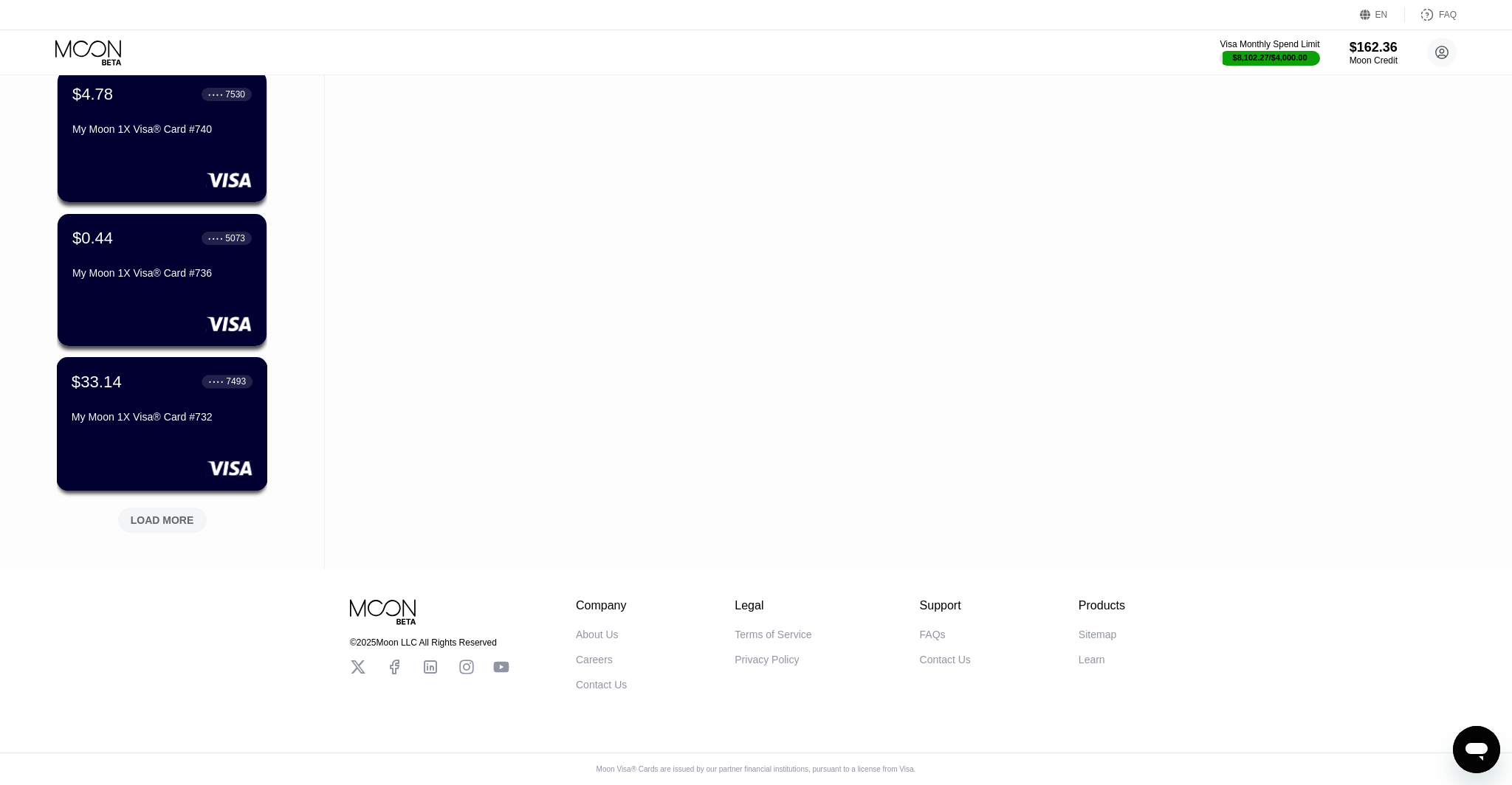
click at [177, 434] on div "$33.14 ● ● ● ● 7493 My Moon 1X Visa® Card #732" at bounding box center [163, 423] width 211 height 133
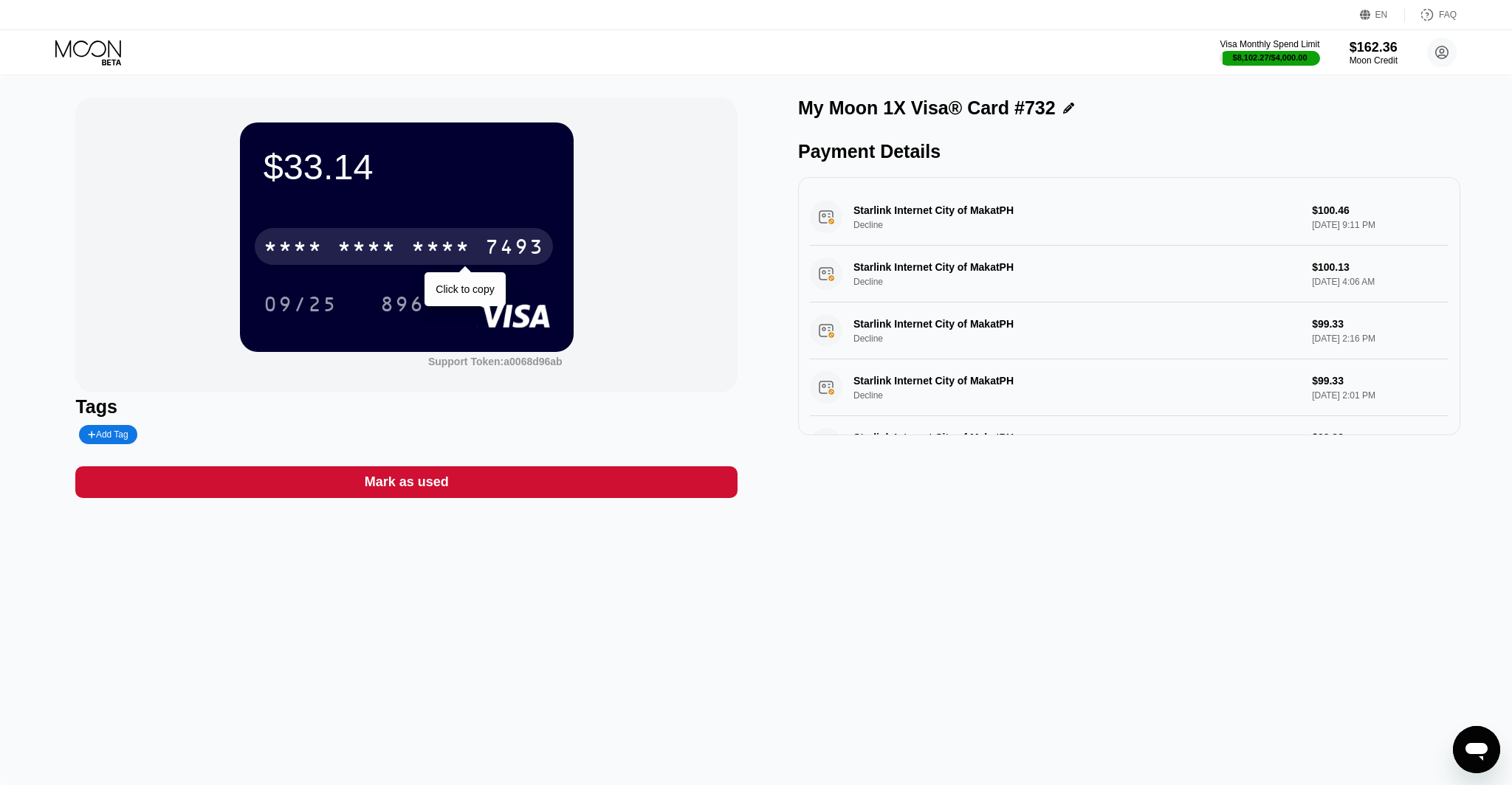
click at [426, 255] on div "* * * *" at bounding box center [441, 248] width 59 height 24
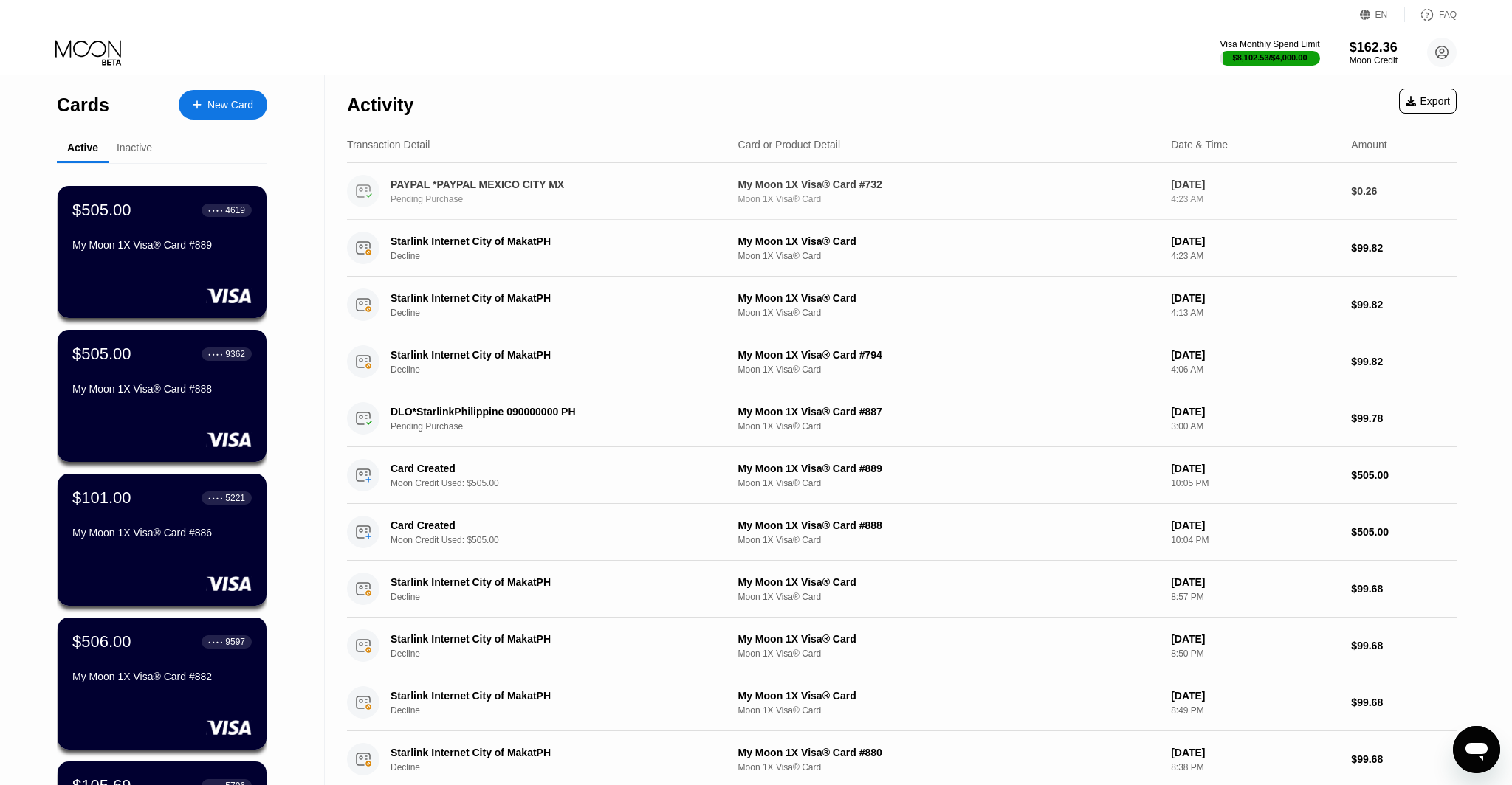
click at [643, 201] on div "Pending Purchase" at bounding box center [560, 199] width 341 height 10
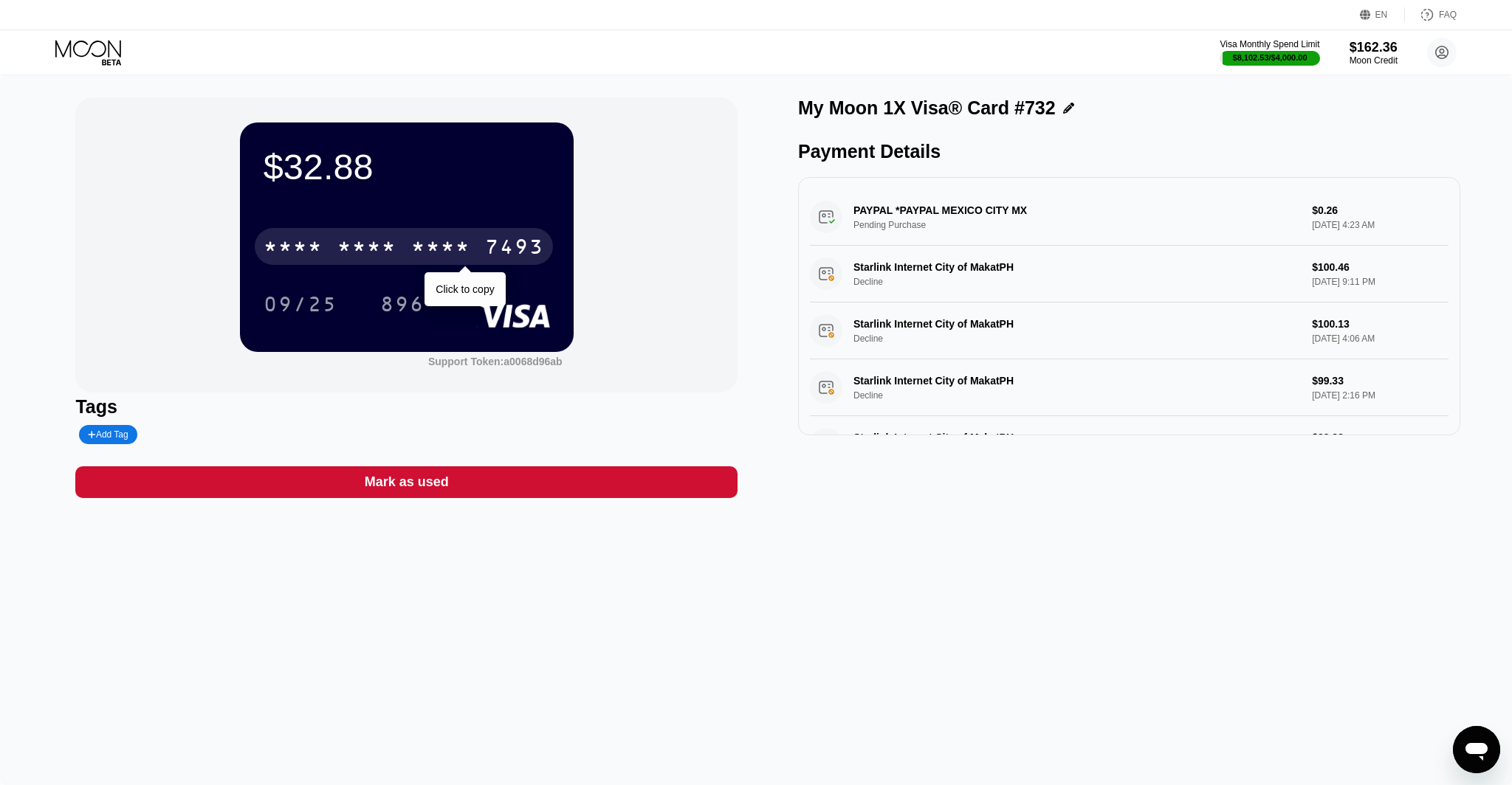
click at [390, 251] on div "* * * *" at bounding box center [366, 248] width 59 height 24
